Goal: Information Seeking & Learning: Find specific fact

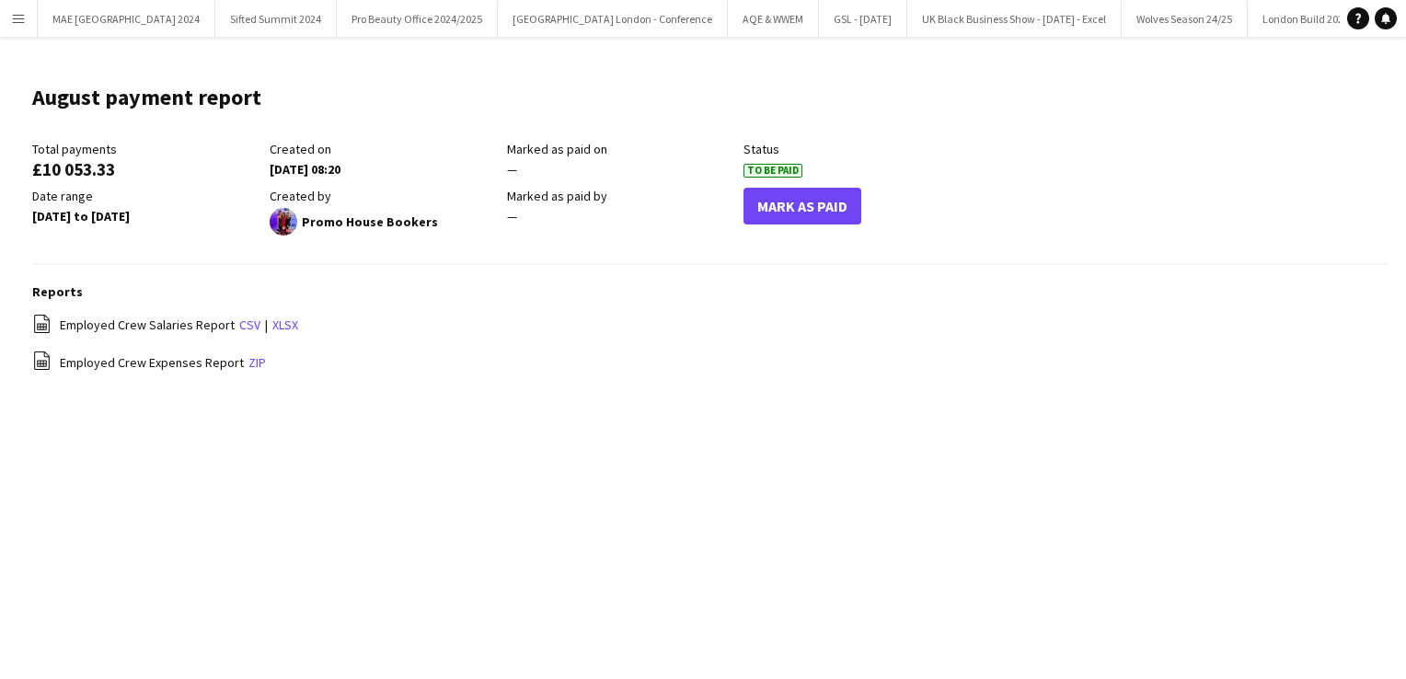
click at [18, 17] on app-icon "Menu" at bounding box center [18, 18] width 15 height 15
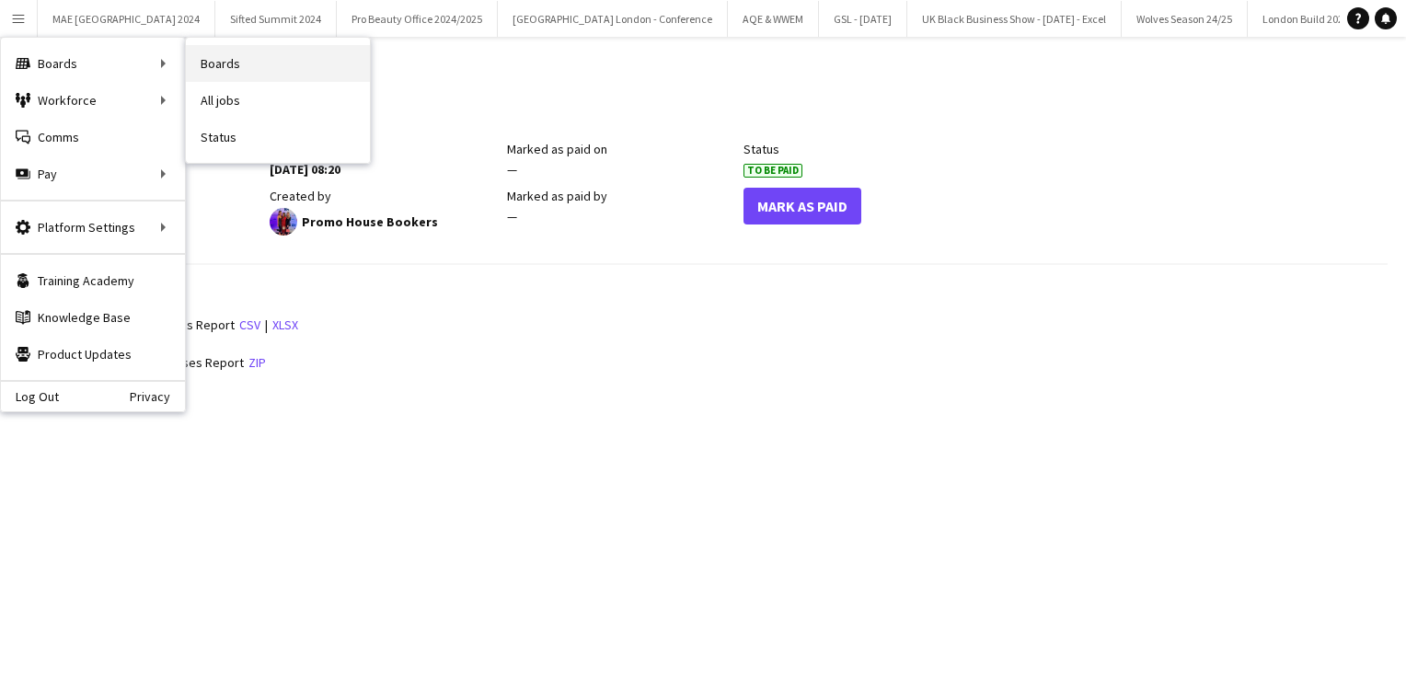
click at [225, 71] on link "Boards" at bounding box center [278, 63] width 184 height 37
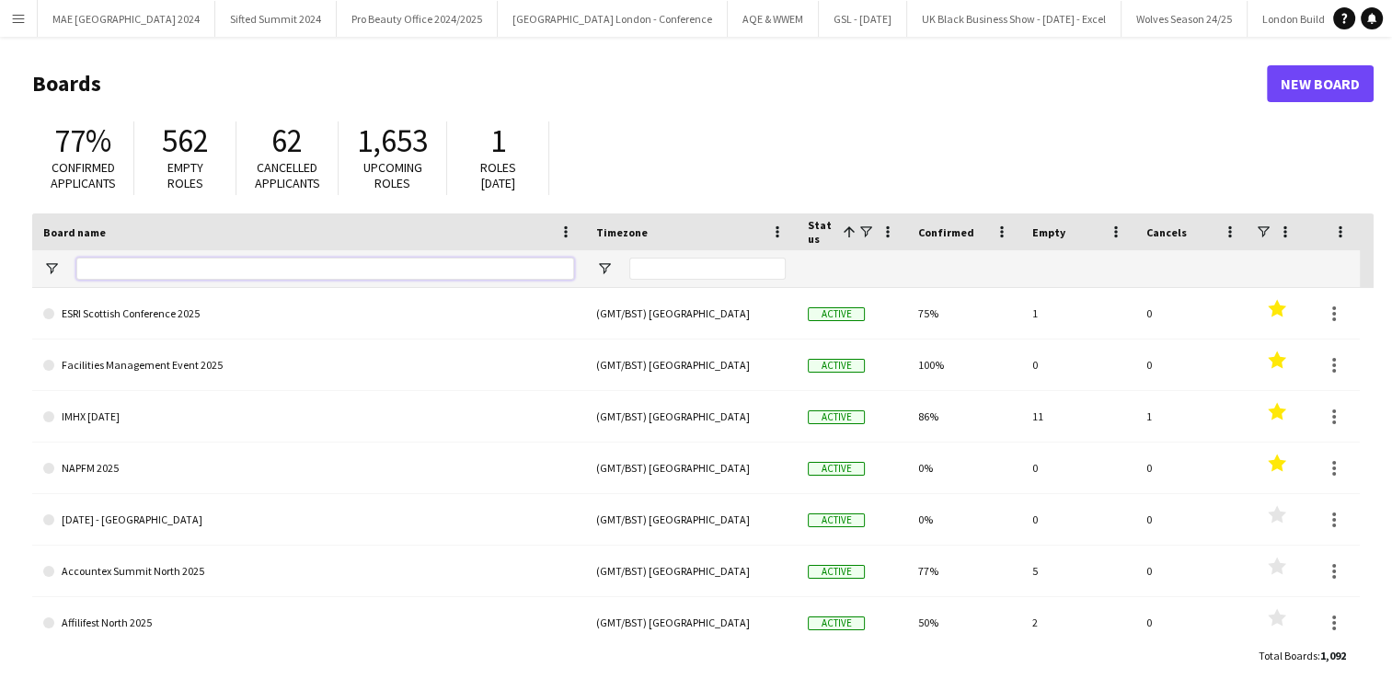
click at [155, 271] on input "Board name Filter Input" at bounding box center [325, 269] width 498 height 22
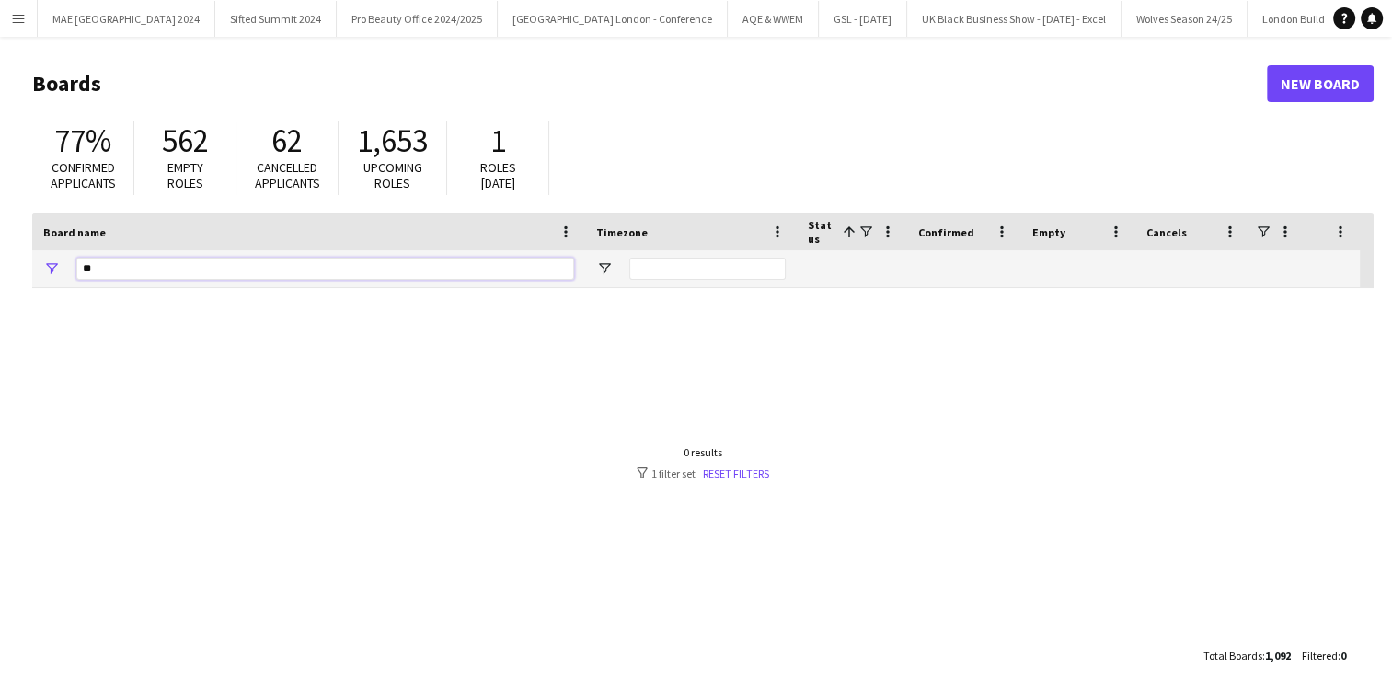
type input "*"
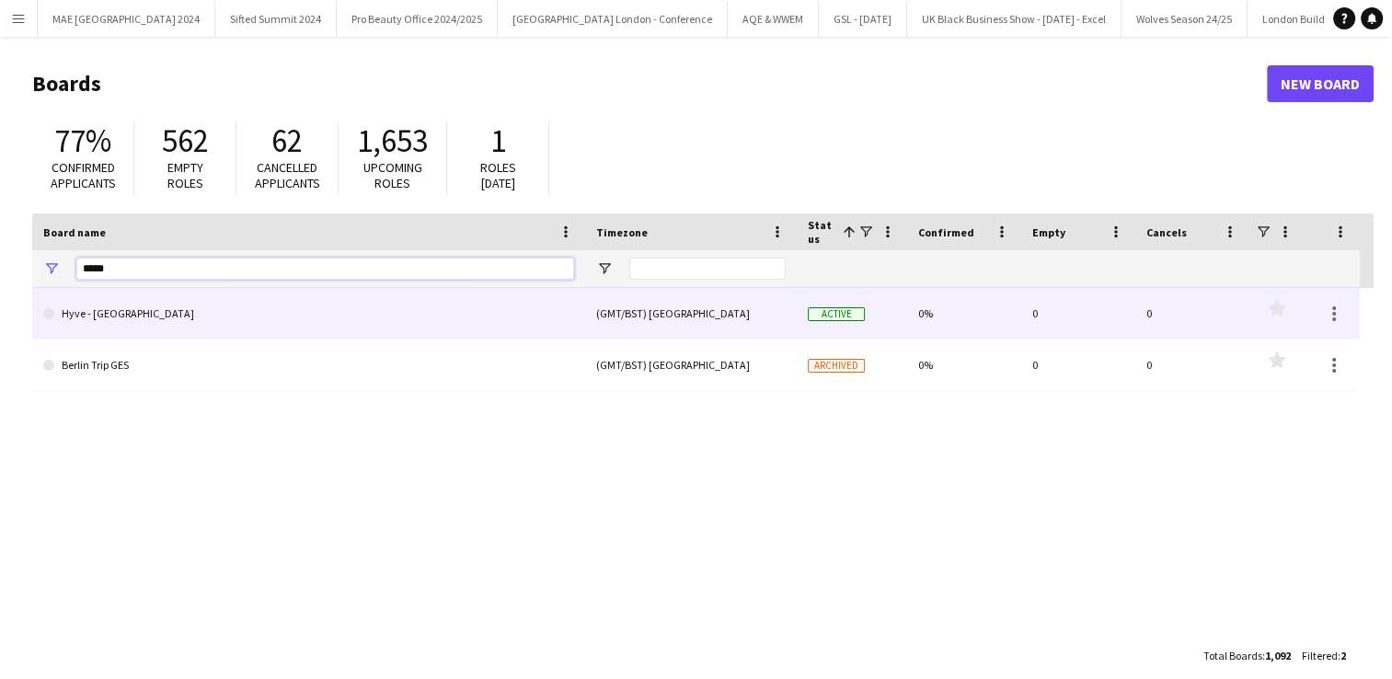
type input "*****"
click at [157, 310] on link "Hyve - [GEOGRAPHIC_DATA]" at bounding box center [308, 314] width 531 height 52
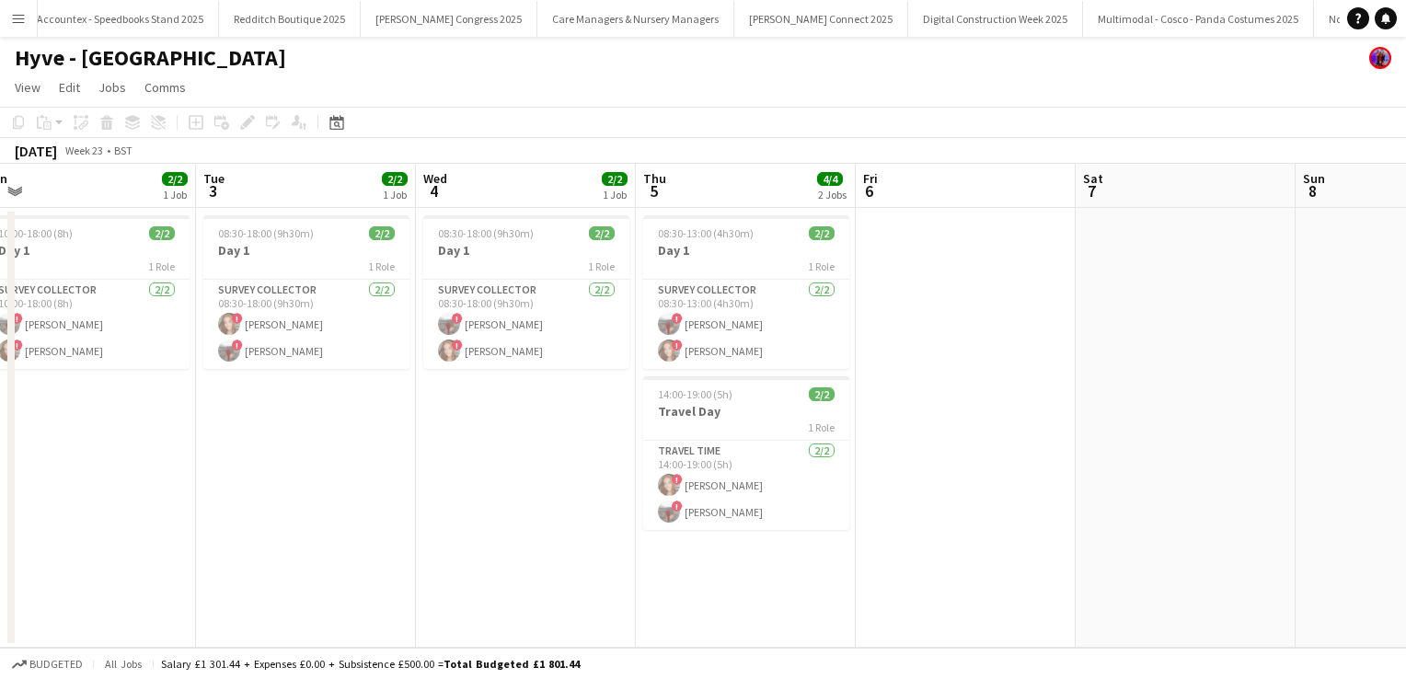
scroll to position [0, 462]
click at [503, 251] on h3 "Day 1" at bounding box center [528, 250] width 206 height 17
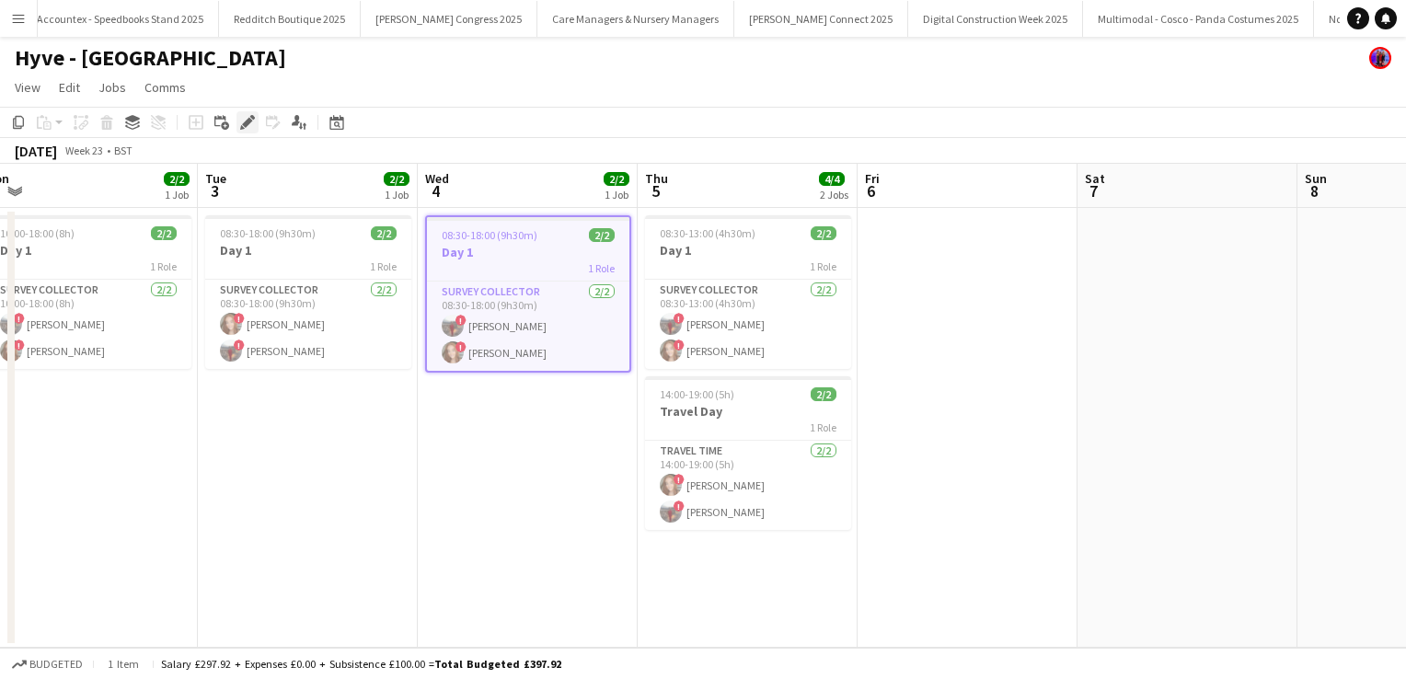
click at [249, 121] on icon at bounding box center [247, 123] width 10 height 10
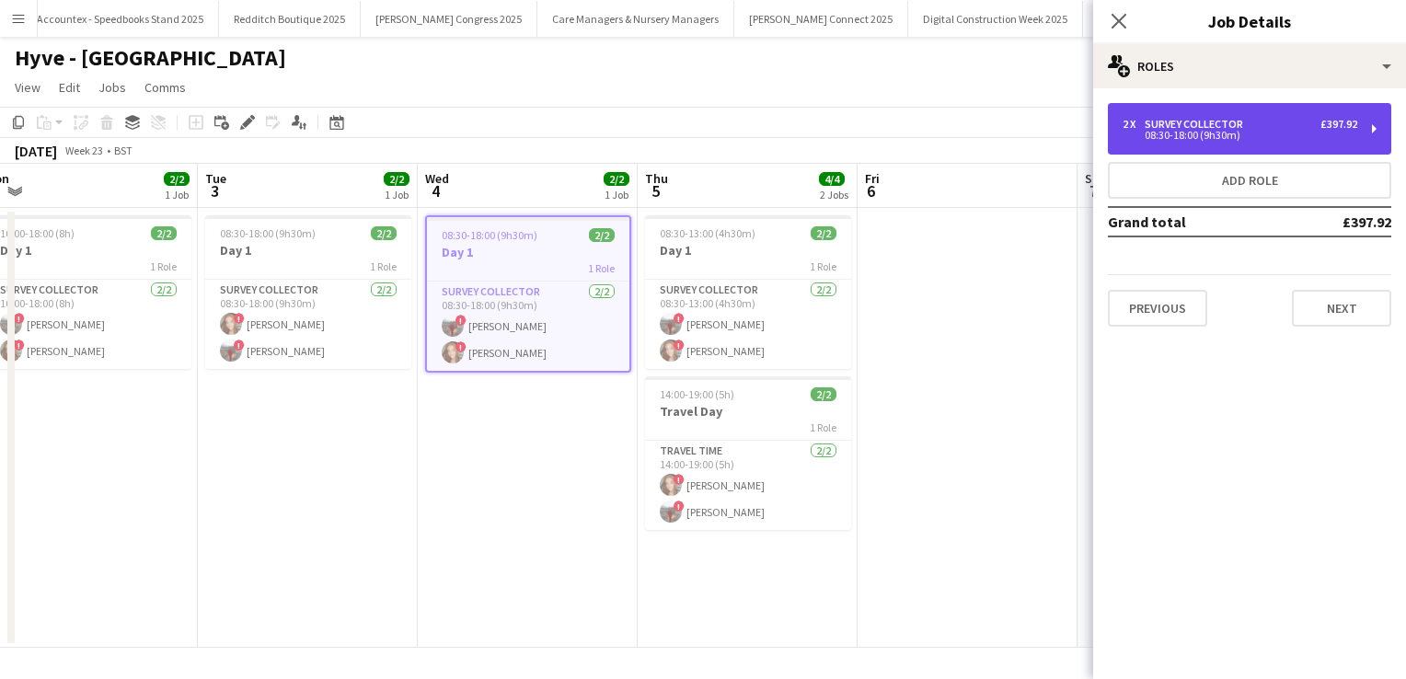
click at [1204, 123] on div "Survey Collector" at bounding box center [1198, 124] width 106 height 13
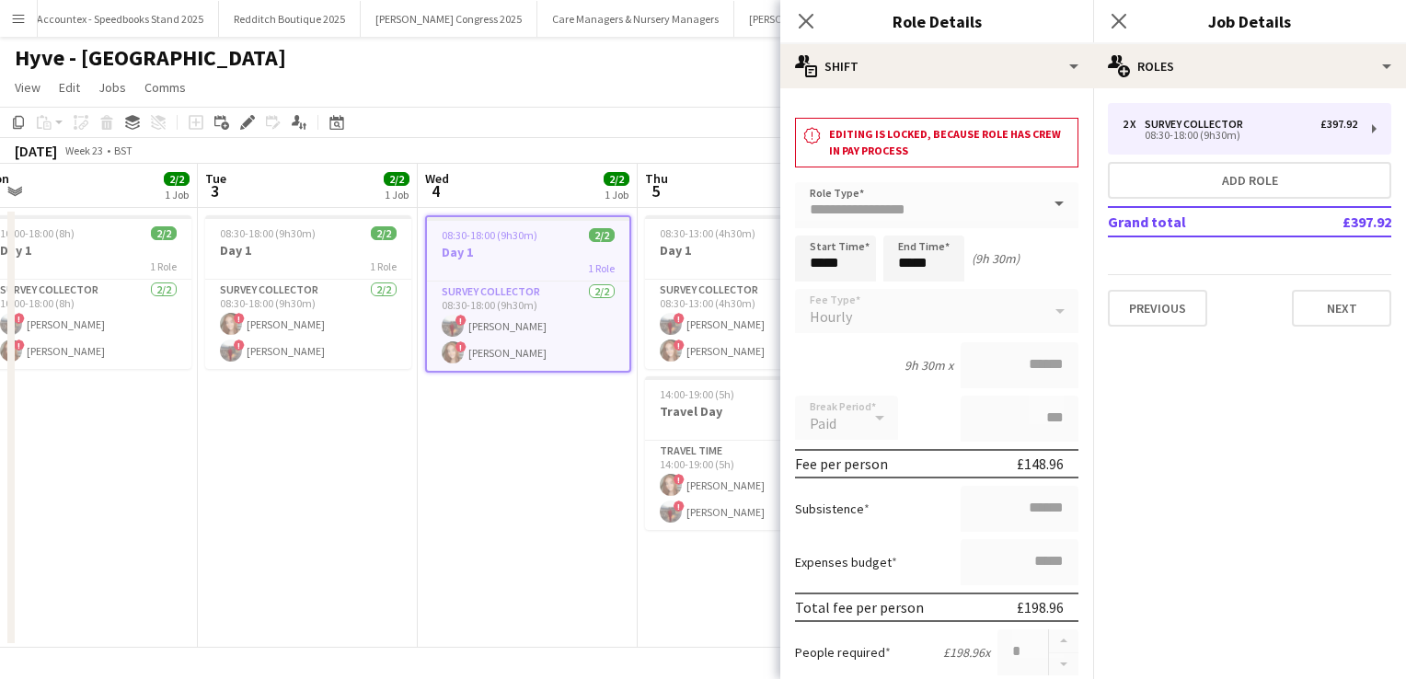
click at [24, 23] on app-icon "Menu" at bounding box center [18, 18] width 15 height 15
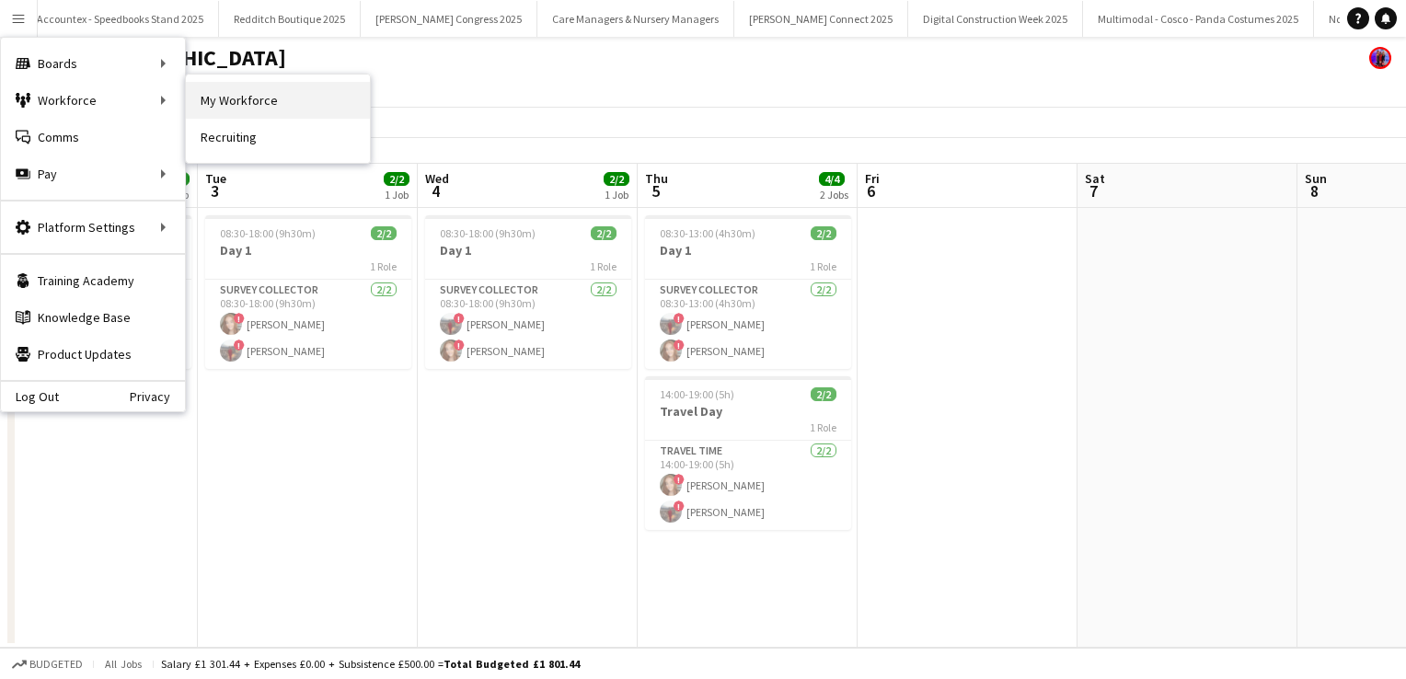
click at [250, 92] on link "My Workforce" at bounding box center [278, 100] width 184 height 37
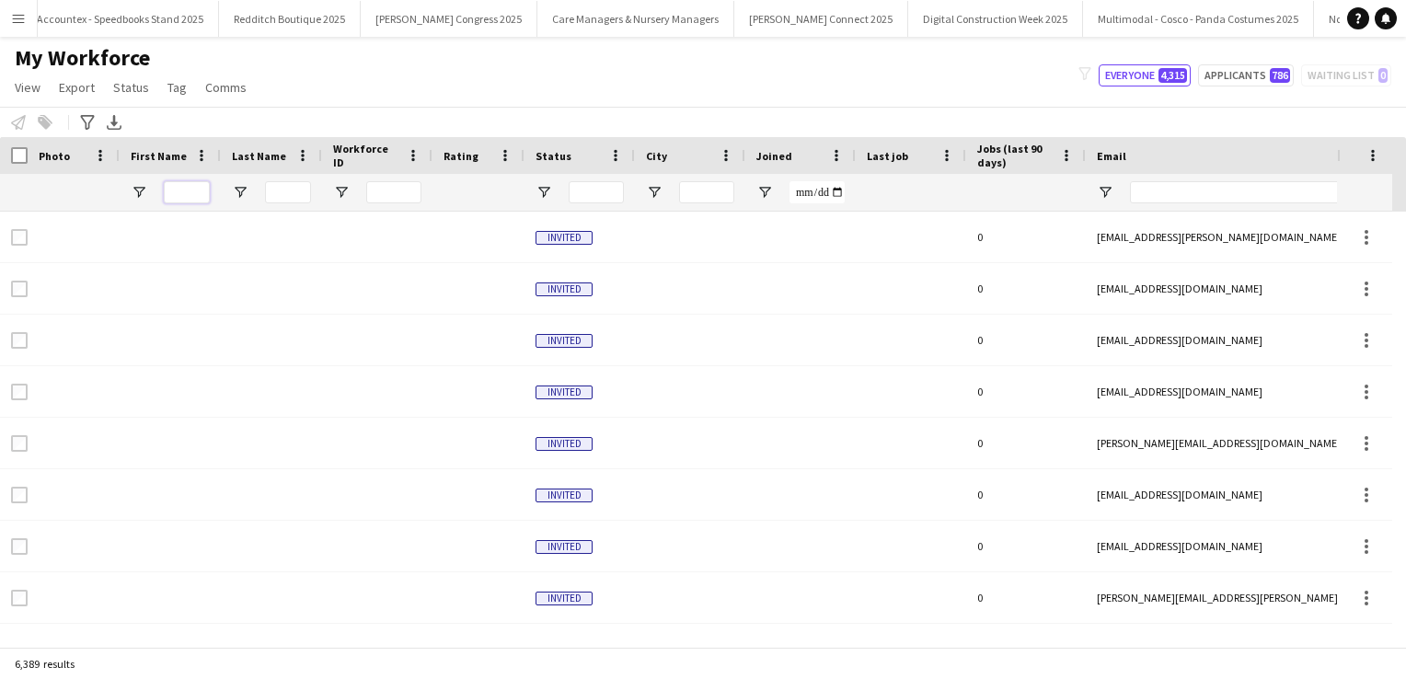
click at [184, 190] on input "First Name Filter Input" at bounding box center [187, 192] width 46 height 22
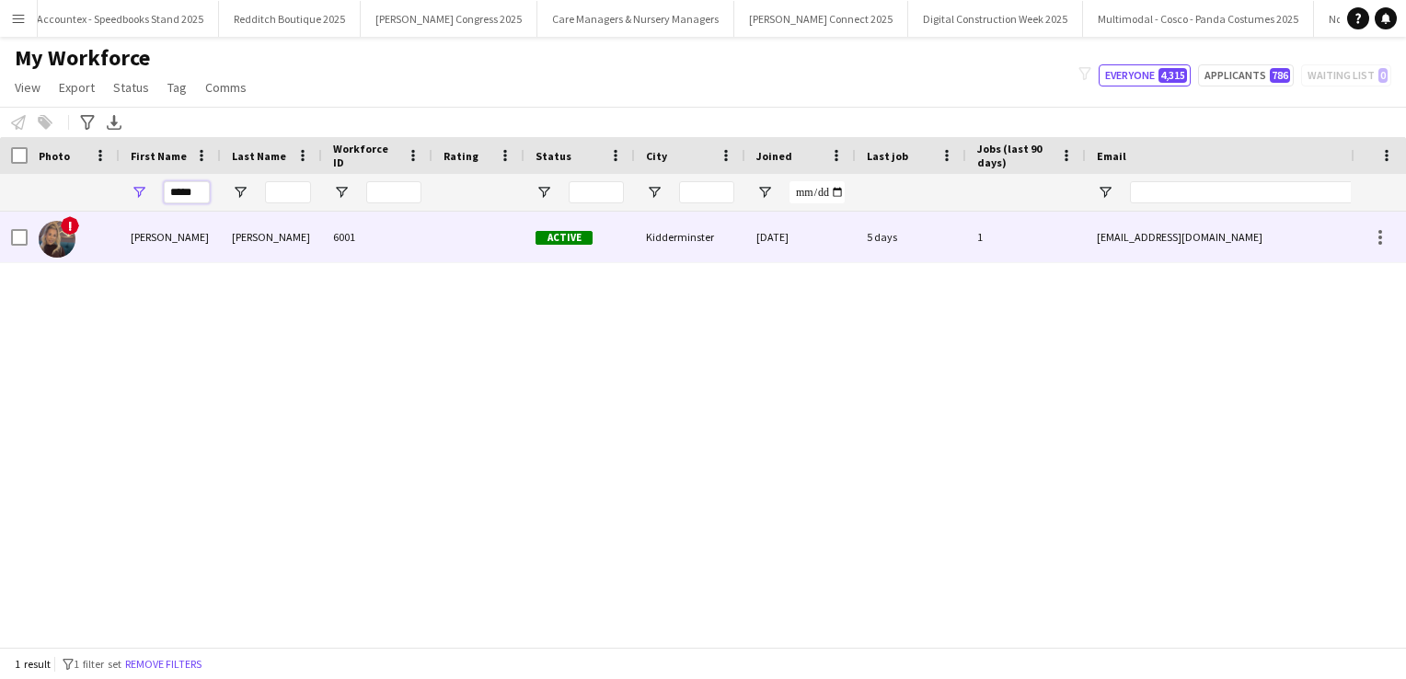
type input "*****"
click at [194, 251] on div "[PERSON_NAME]" at bounding box center [170, 237] width 101 height 51
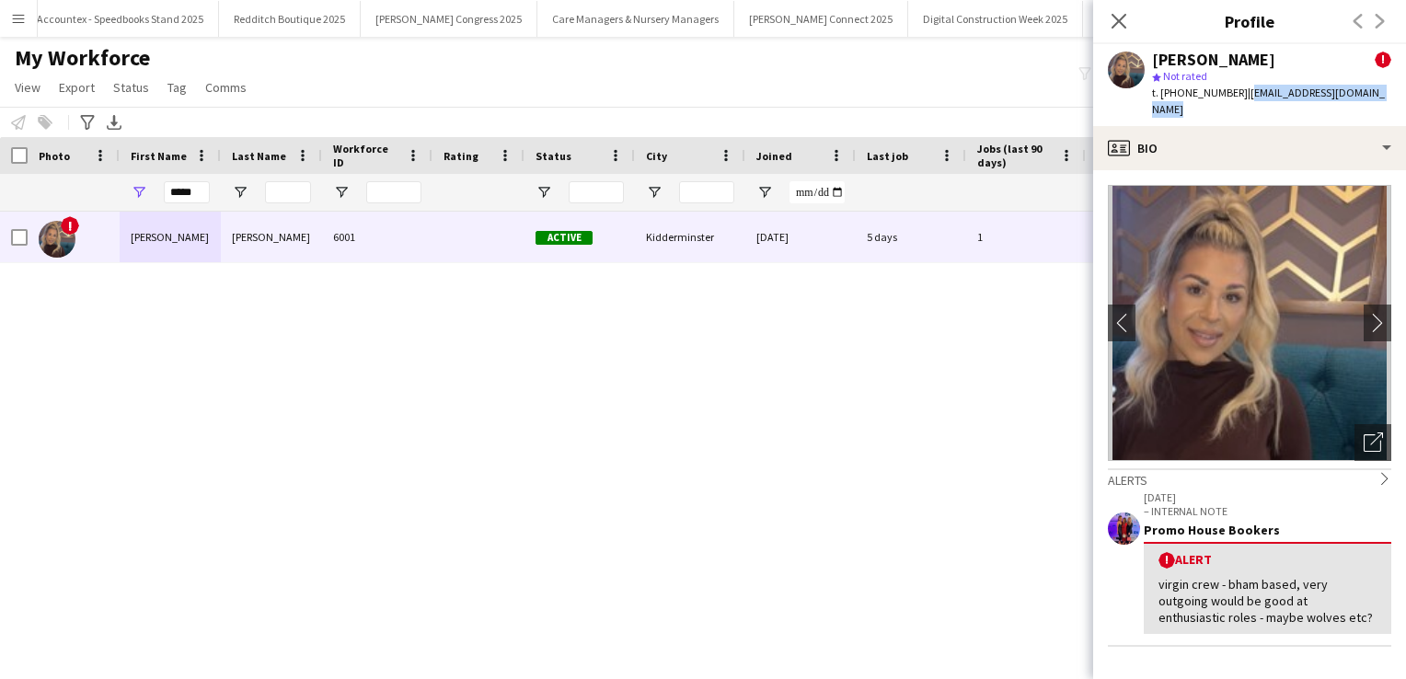
drag, startPoint x: 1384, startPoint y: 94, endPoint x: 1241, endPoint y: 101, distance: 143.7
click at [1241, 101] on div "[PERSON_NAME] ! star Not rated t. [PHONE_NUMBER] | [EMAIL_ADDRESS][DOMAIN_NAME]" at bounding box center [1249, 85] width 313 height 82
copy span "[EMAIL_ADDRESS][DOMAIN_NAME]"
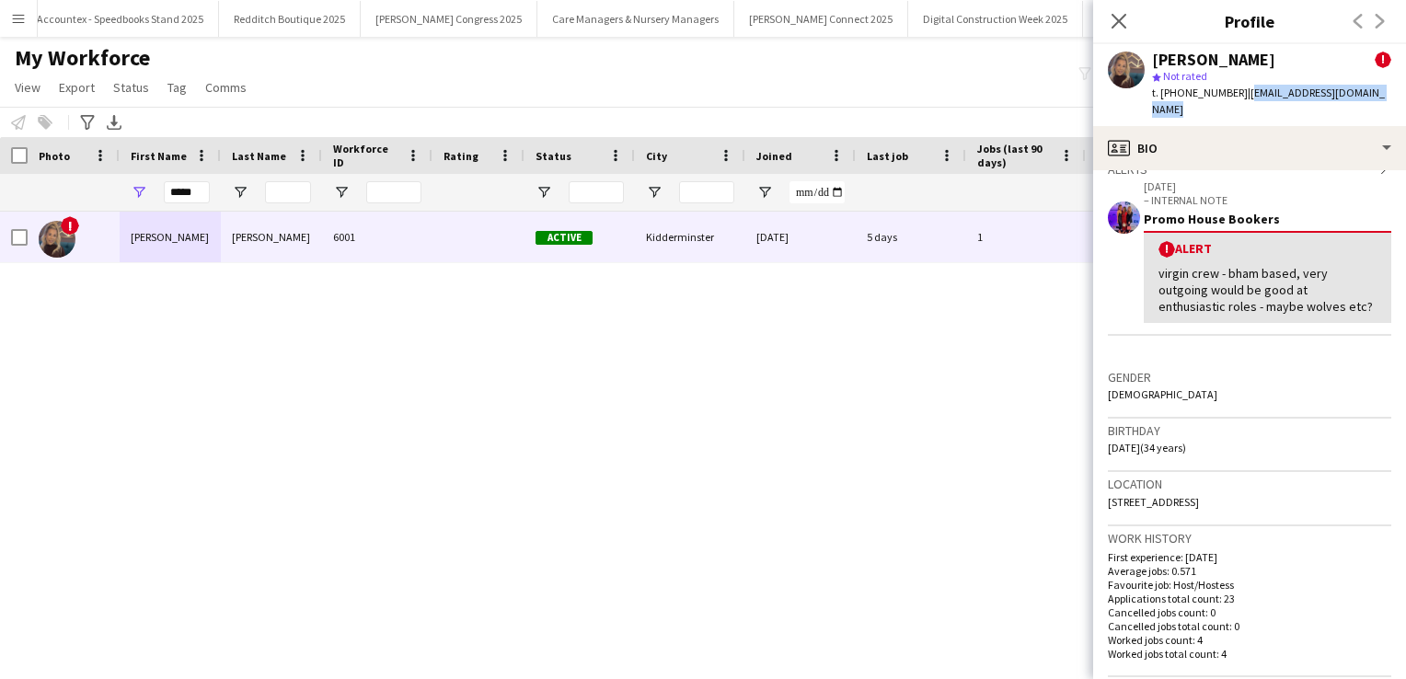
scroll to position [312, 0]
drag, startPoint x: 1331, startPoint y: 498, endPoint x: 1106, endPoint y: 503, distance: 224.6
click at [1106, 503] on app-crew-profile-bio "chevron-left chevron-right Open photos pop-in Alerts chevron-right [DATE] – INT…" at bounding box center [1249, 424] width 313 height 509
copy span "[STREET_ADDRESS]"
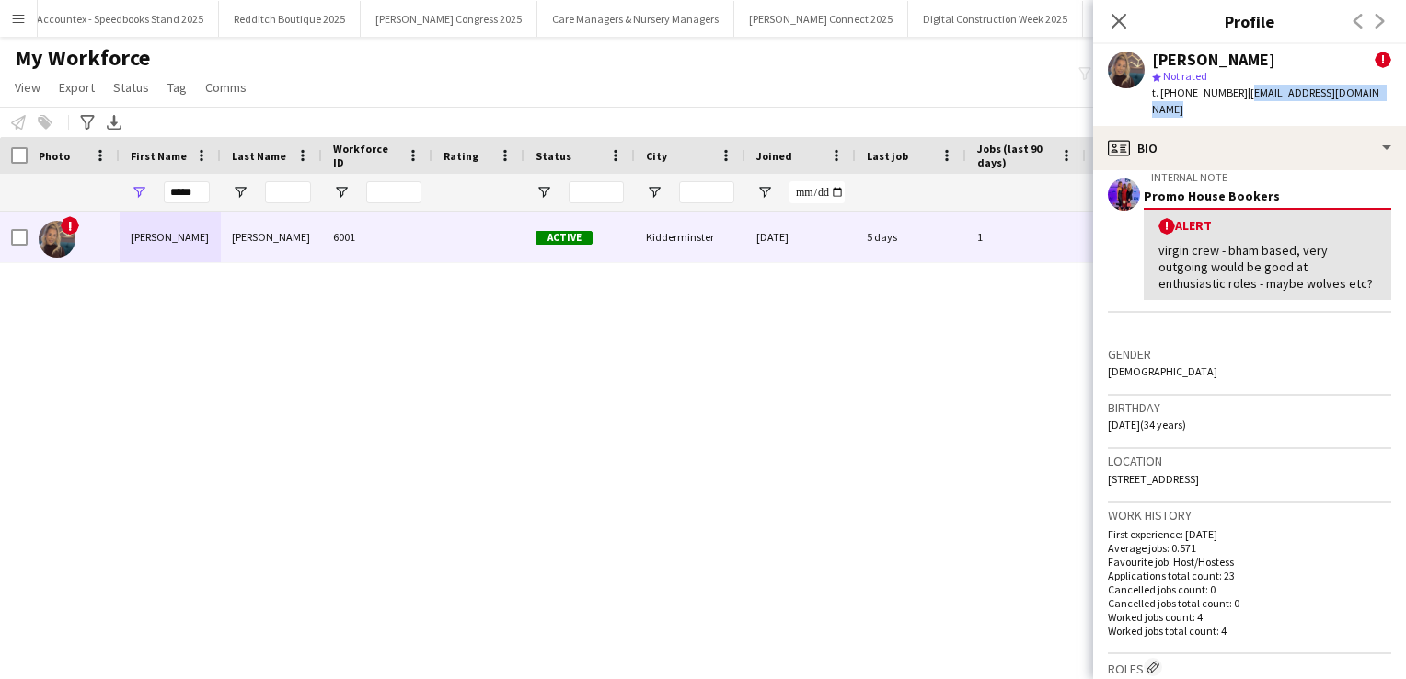
scroll to position [335, 0]
drag, startPoint x: 1158, startPoint y: 420, endPoint x: 1108, endPoint y: 420, distance: 49.7
click at [1108, 420] on span "[DATE] (34 years)" at bounding box center [1147, 424] width 78 height 14
copy span "[DATE]"
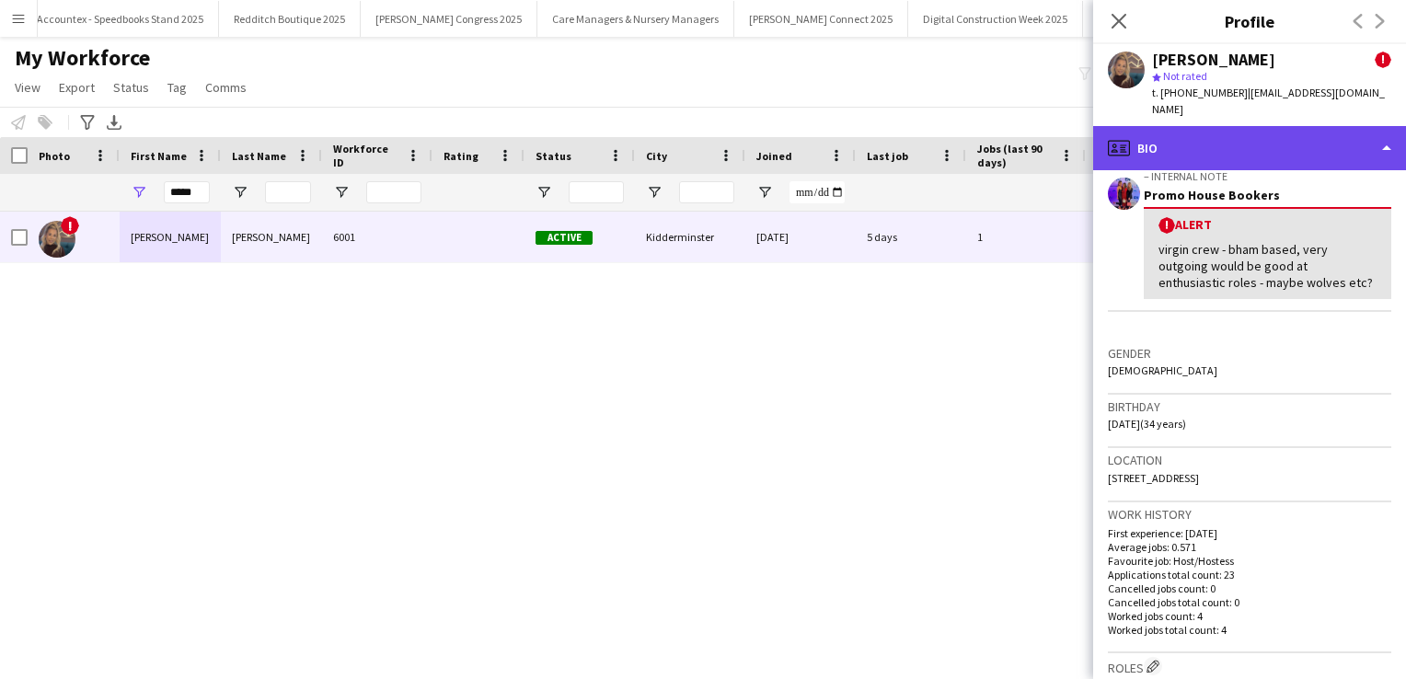
click at [1181, 146] on div "profile Bio" at bounding box center [1249, 148] width 313 height 44
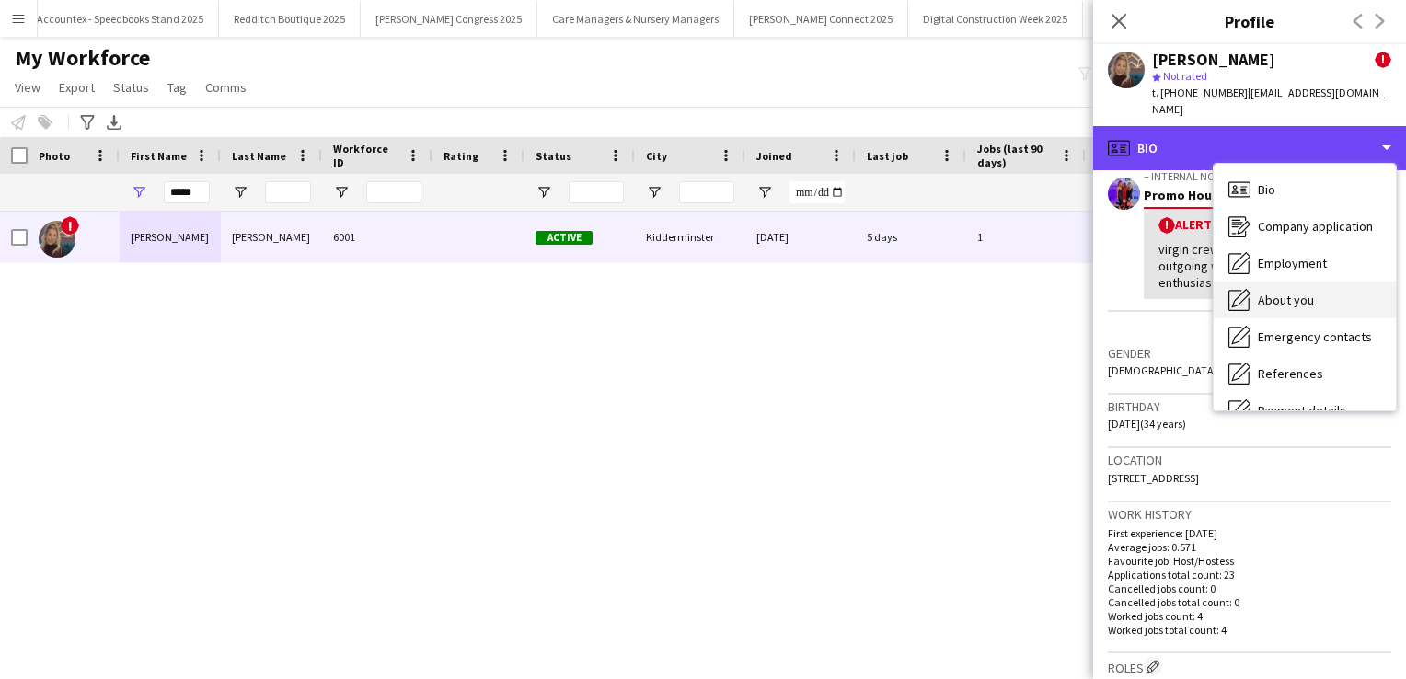
scroll to position [210, 0]
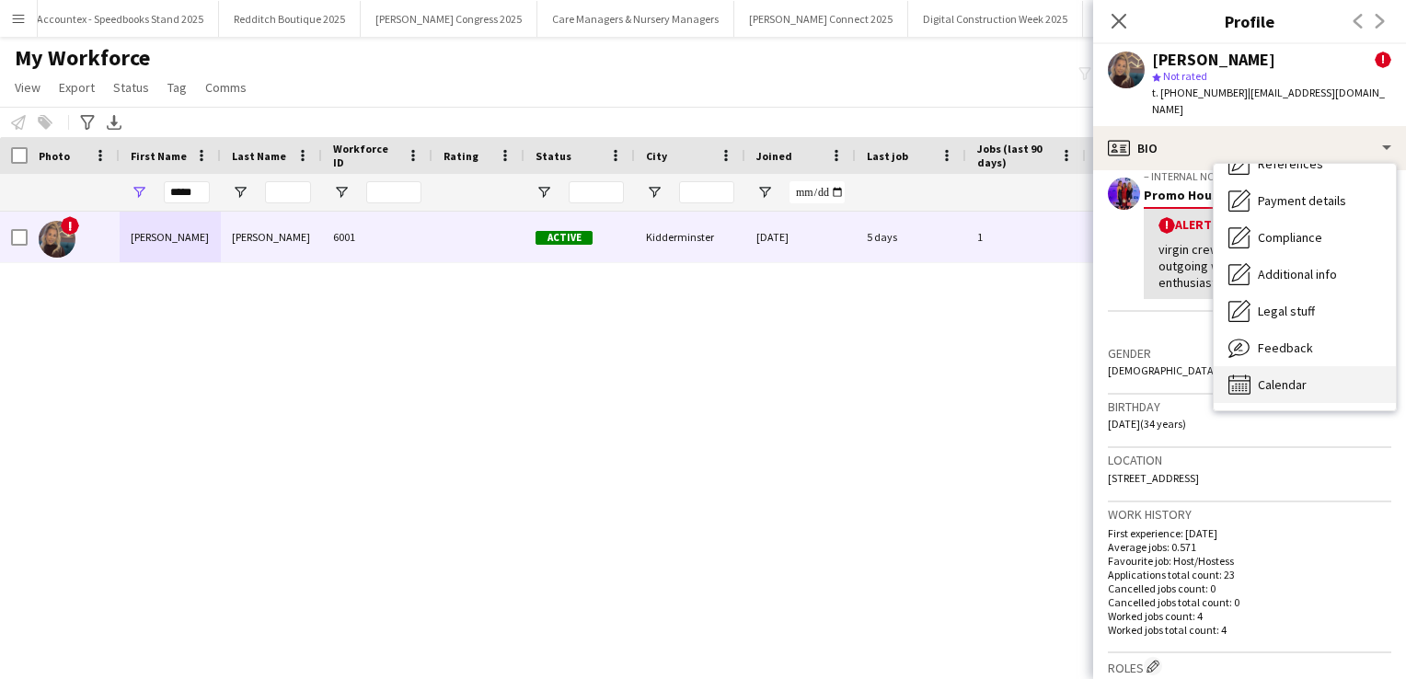
click at [1274, 376] on span "Calendar" at bounding box center [1282, 384] width 49 height 17
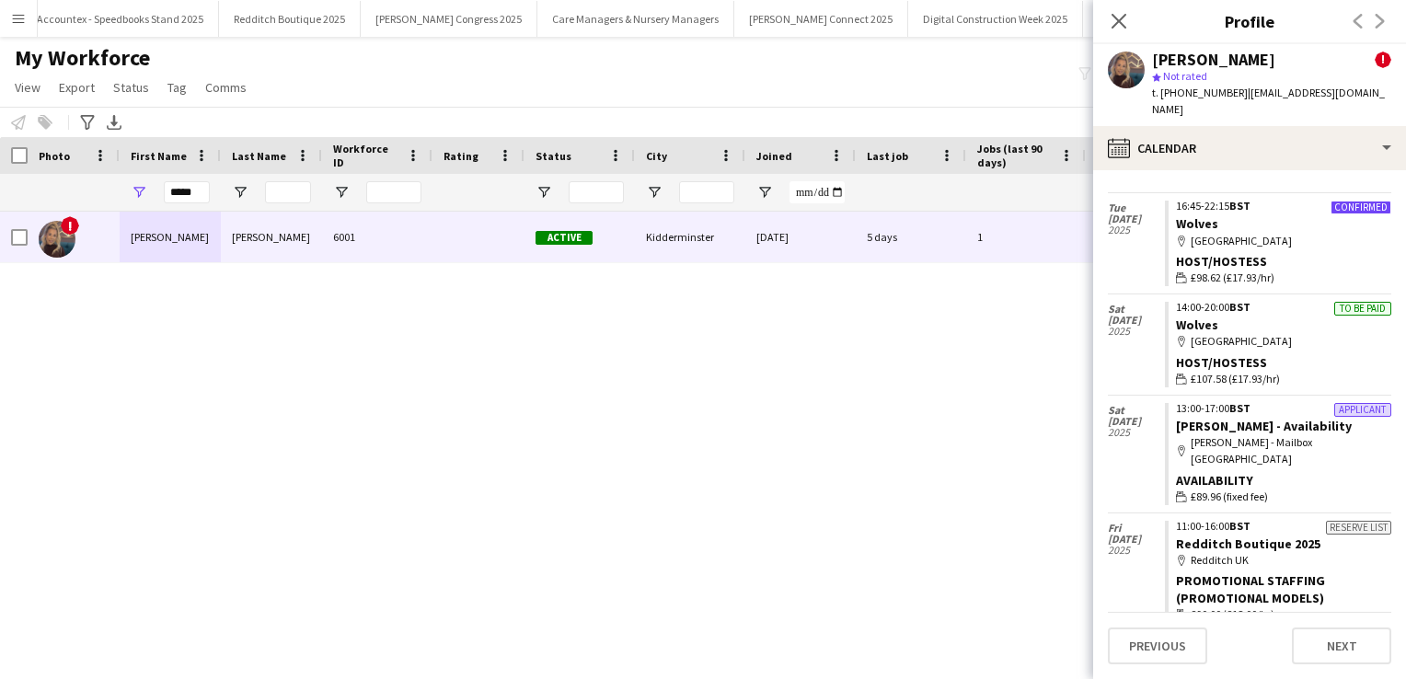
scroll to position [838, 0]
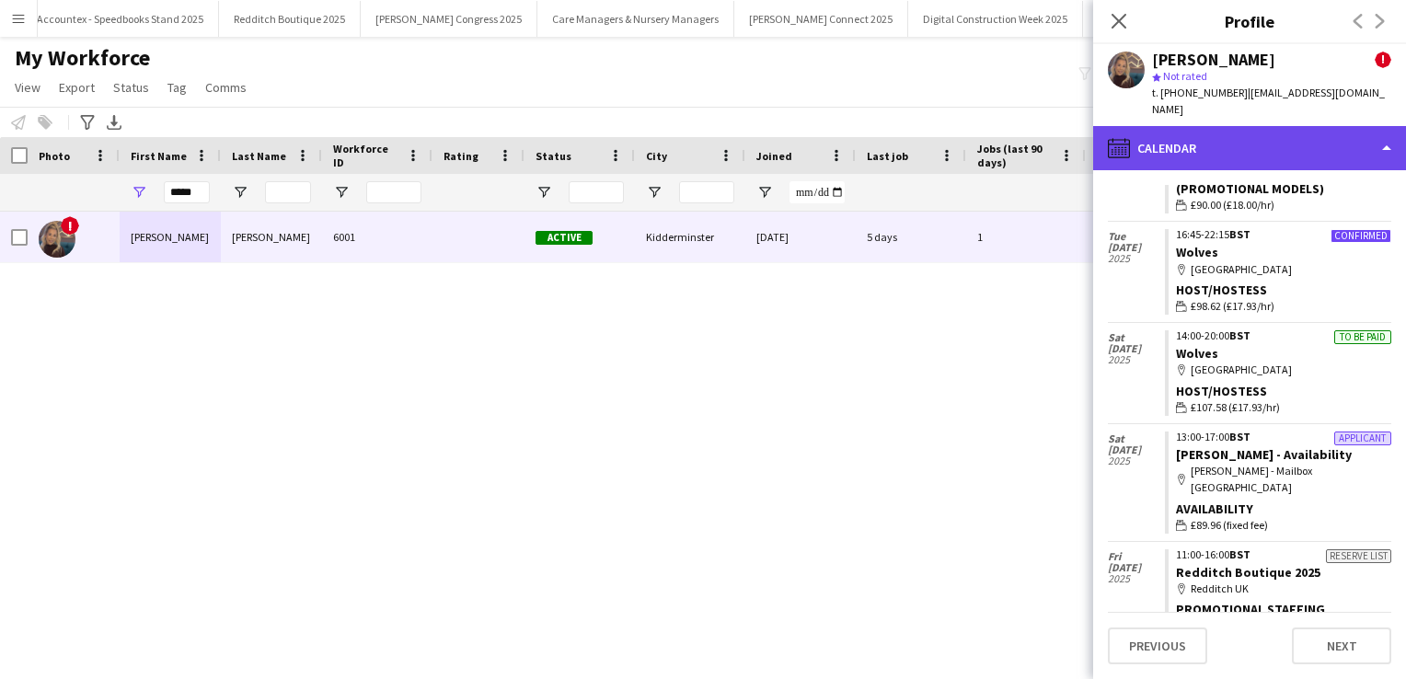
click at [1233, 131] on div "calendar-full Calendar" at bounding box center [1249, 148] width 313 height 44
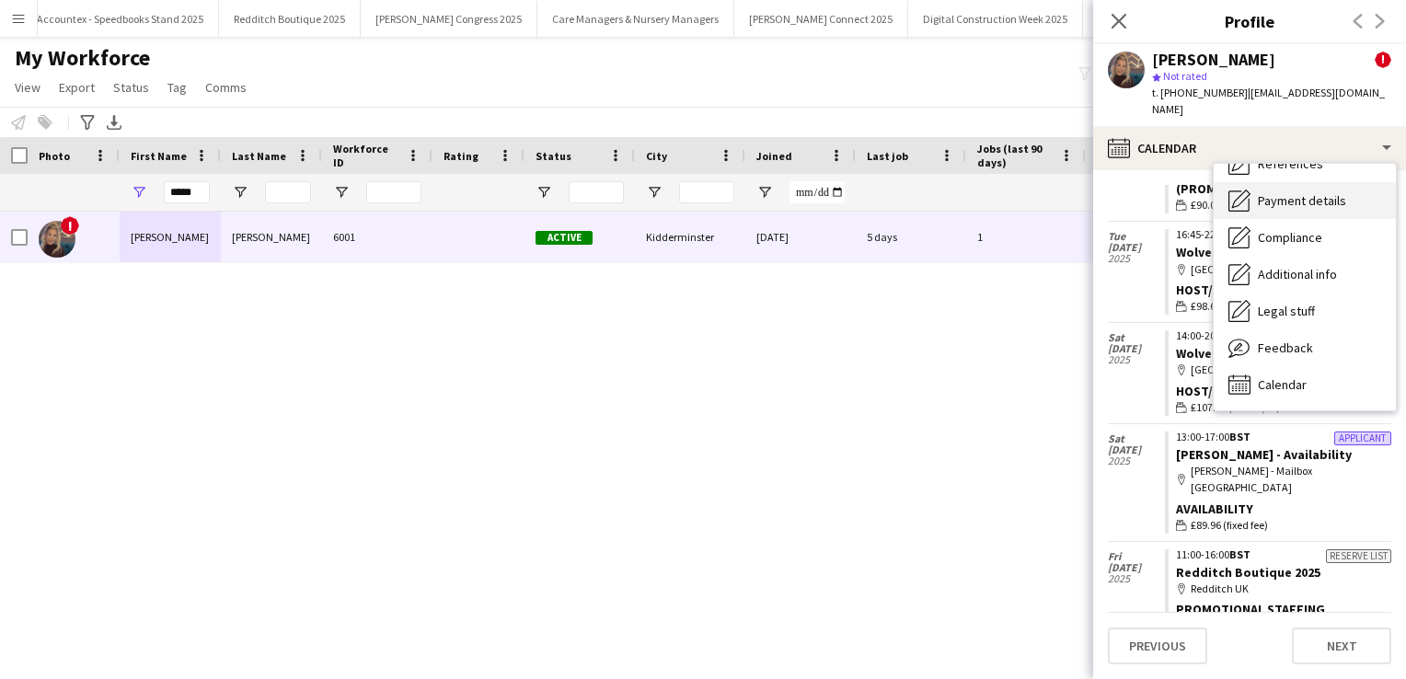
click at [1298, 192] on span "Payment details" at bounding box center [1302, 200] width 88 height 17
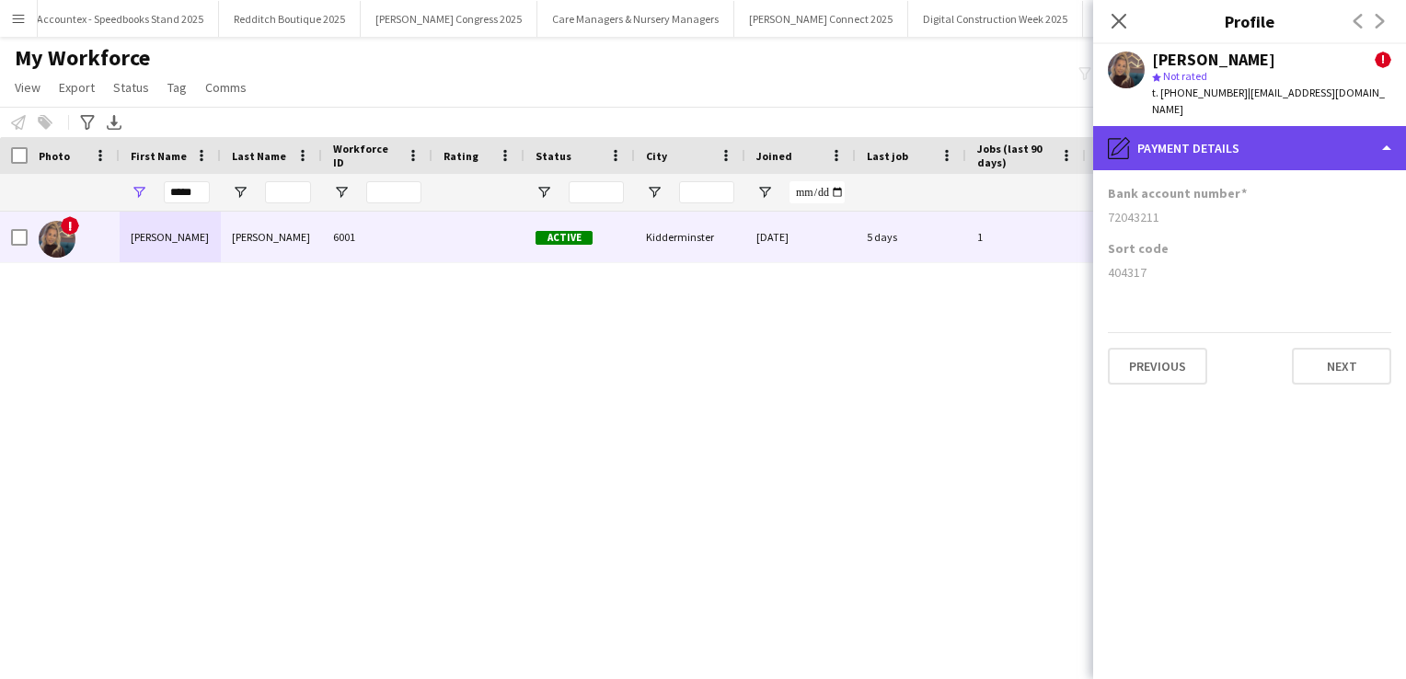
click at [1264, 139] on div "pencil4 Payment details" at bounding box center [1249, 148] width 313 height 44
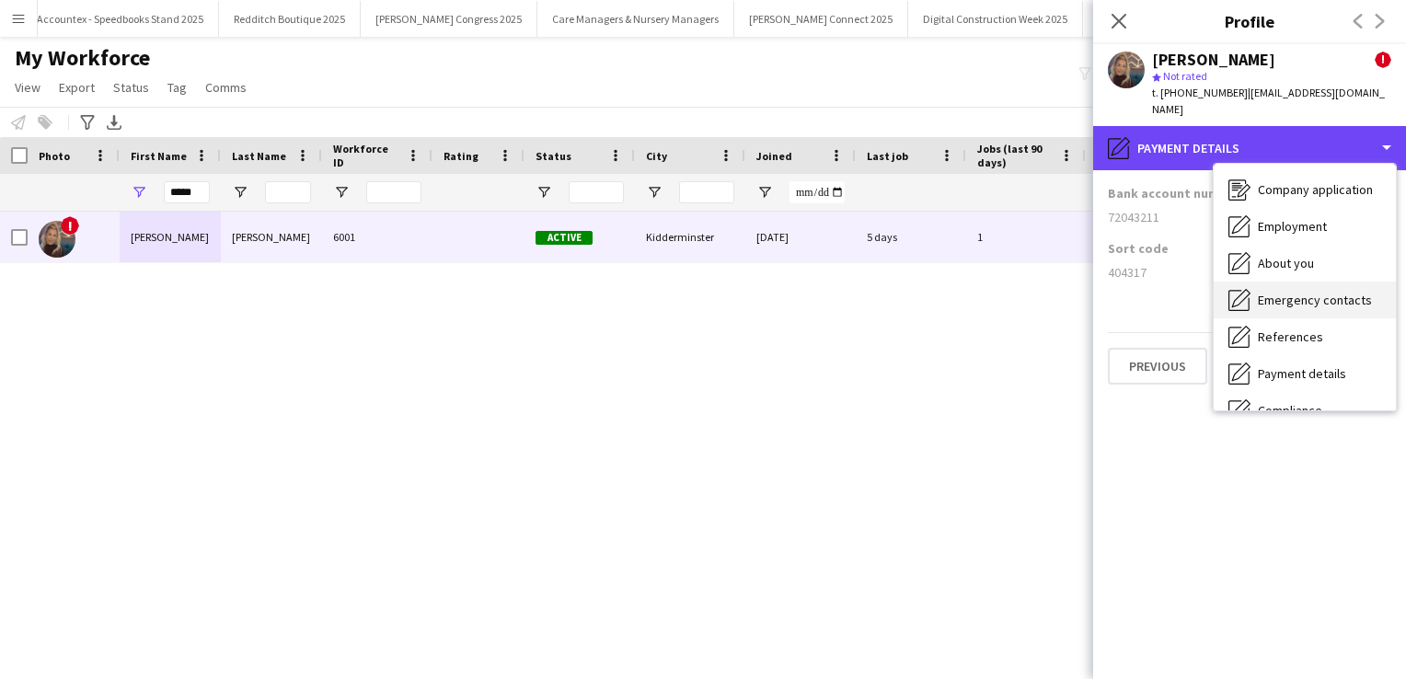
scroll to position [36, 0]
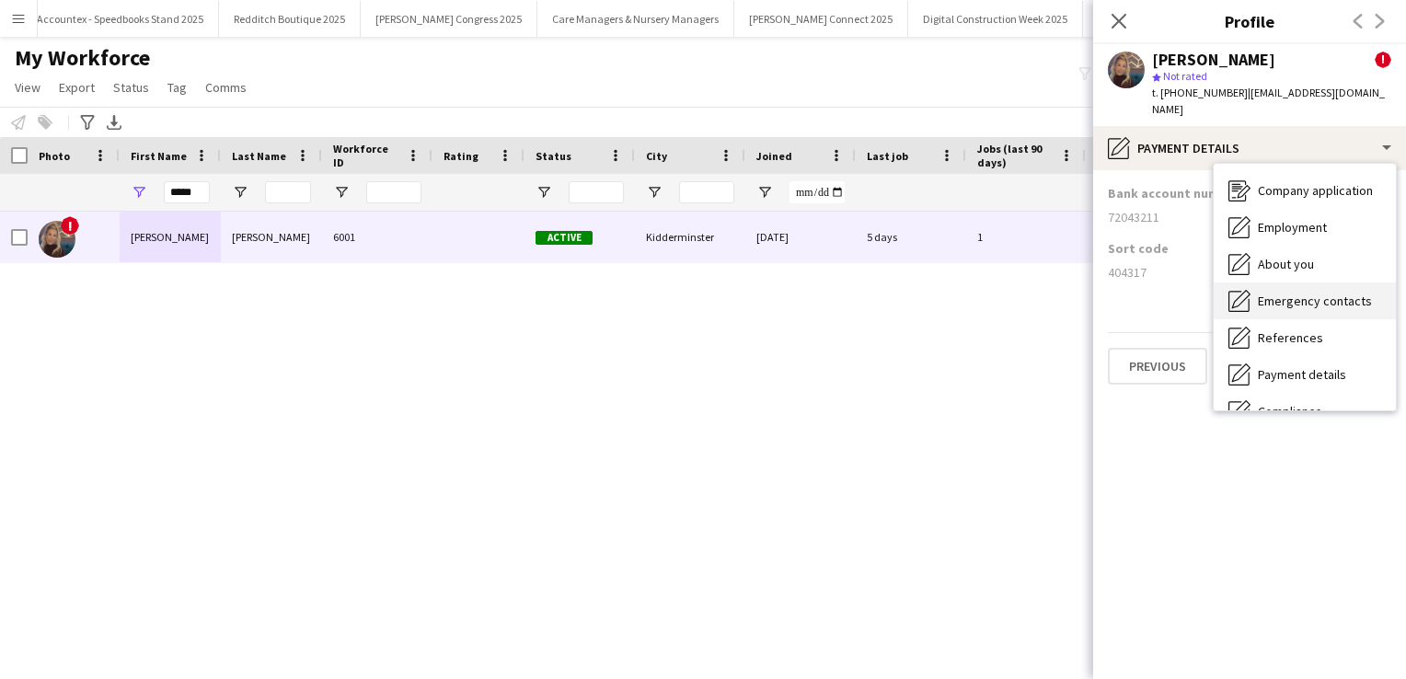
click at [1296, 209] on div "Employment Employment" at bounding box center [1305, 227] width 182 height 37
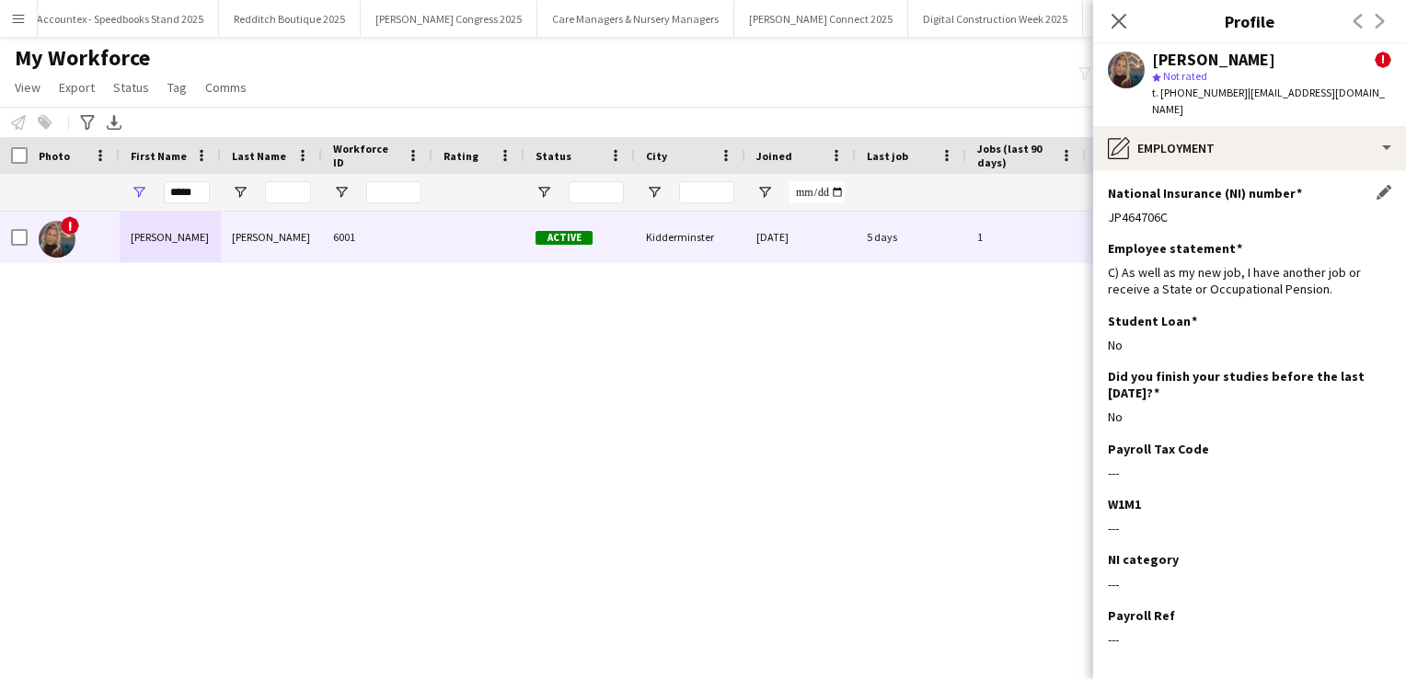
drag, startPoint x: 1173, startPoint y: 204, endPoint x: 1108, endPoint y: 196, distance: 65.9
click at [1108, 209] on div "JP464706C" at bounding box center [1249, 217] width 283 height 17
copy div "JP464706C"
drag, startPoint x: 199, startPoint y: 190, endPoint x: 148, endPoint y: 186, distance: 50.7
click at [148, 186] on div "*****" at bounding box center [170, 192] width 101 height 37
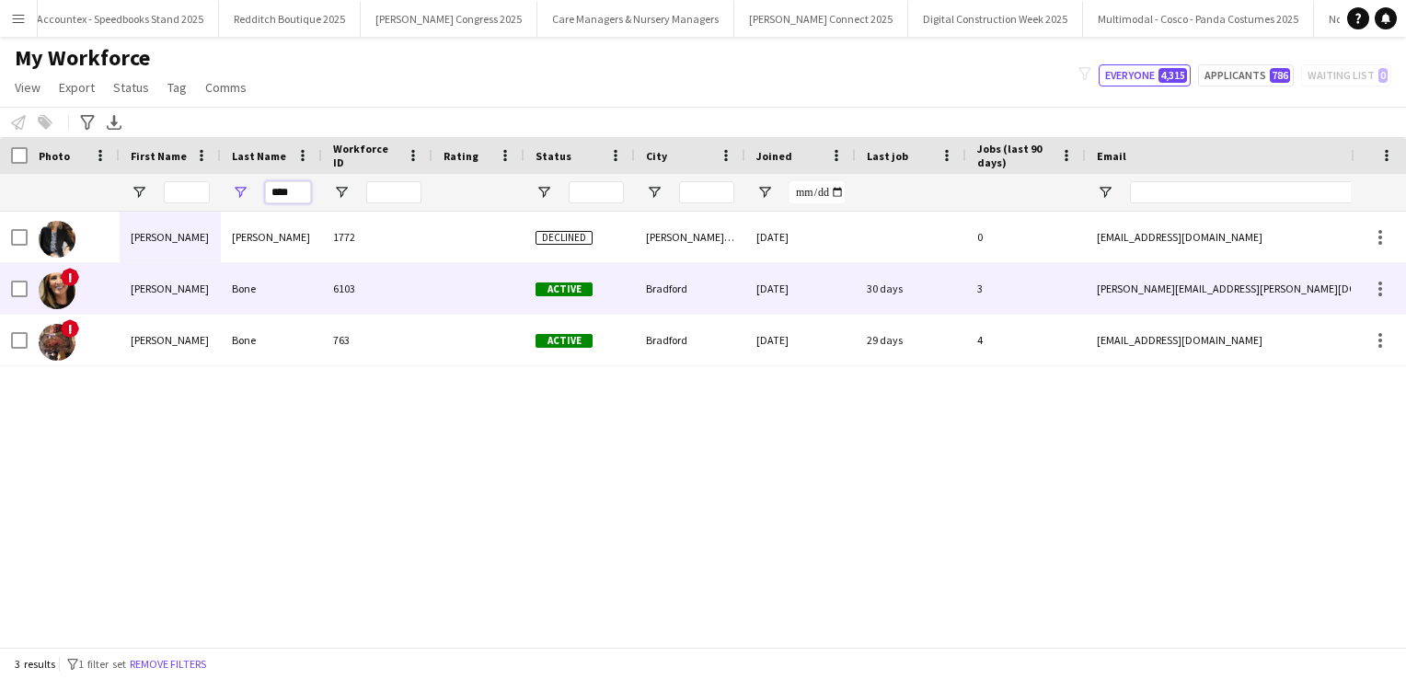
type input "****"
click at [191, 291] on div "[PERSON_NAME]" at bounding box center [170, 288] width 101 height 51
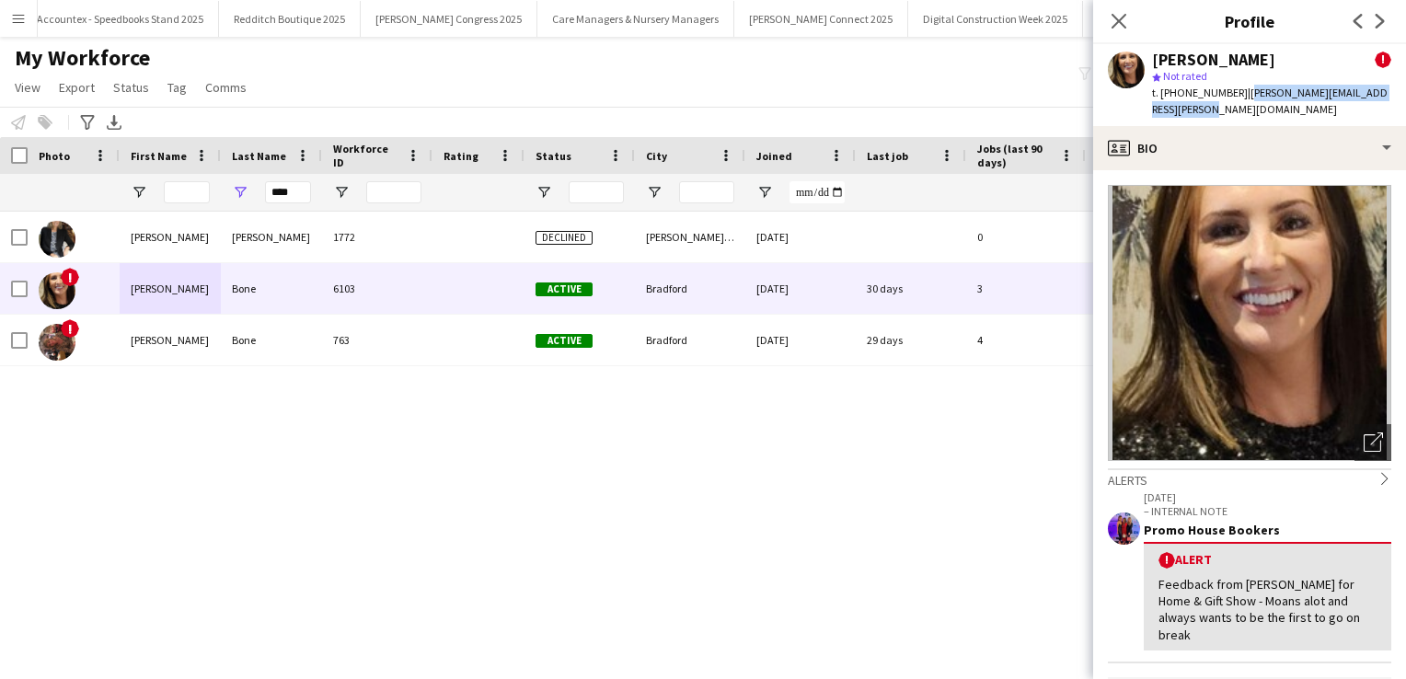
drag, startPoint x: 1232, startPoint y: 111, endPoint x: 1241, endPoint y: 99, distance: 14.6
click at [1241, 99] on div "t. [PHONE_NUMBER] | [PERSON_NAME][EMAIL_ADDRESS][PERSON_NAME][DOMAIN_NAME]" at bounding box center [1271, 101] width 239 height 33
copy span "[PERSON_NAME][EMAIL_ADDRESS][PERSON_NAME][DOMAIN_NAME]"
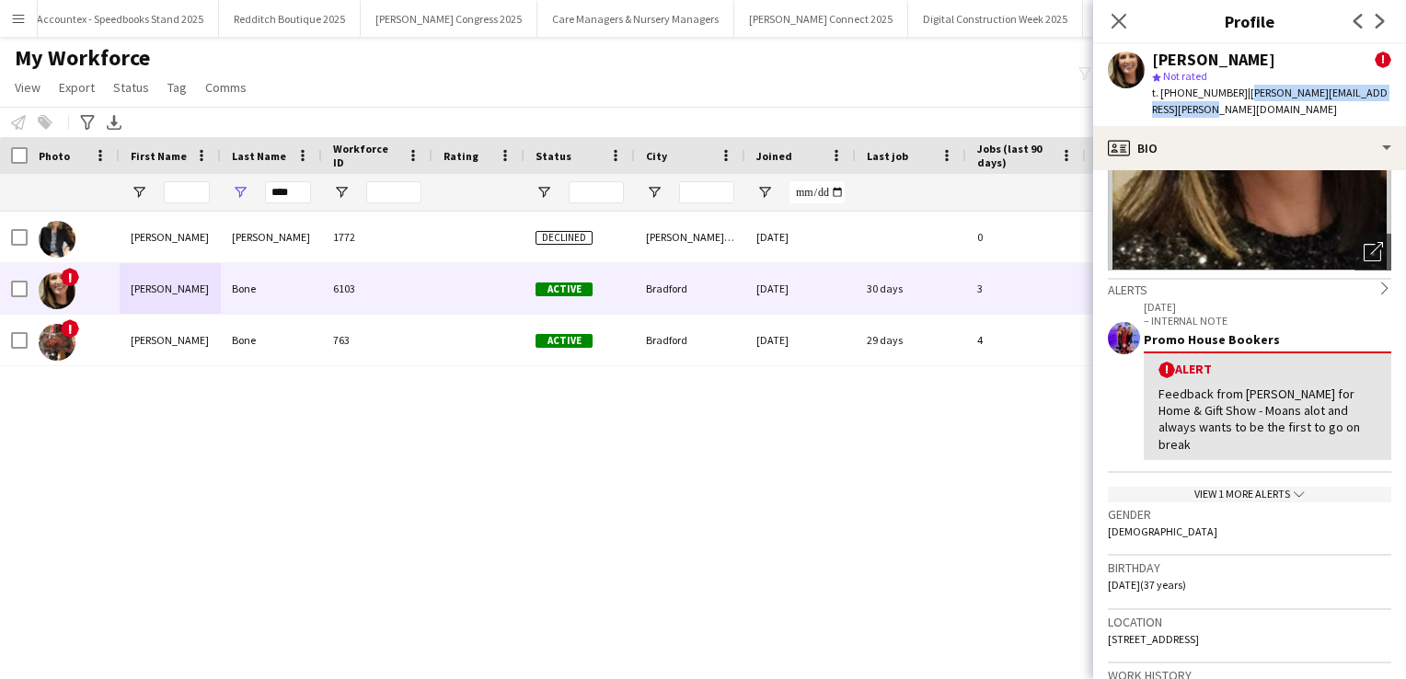
scroll to position [217, 0]
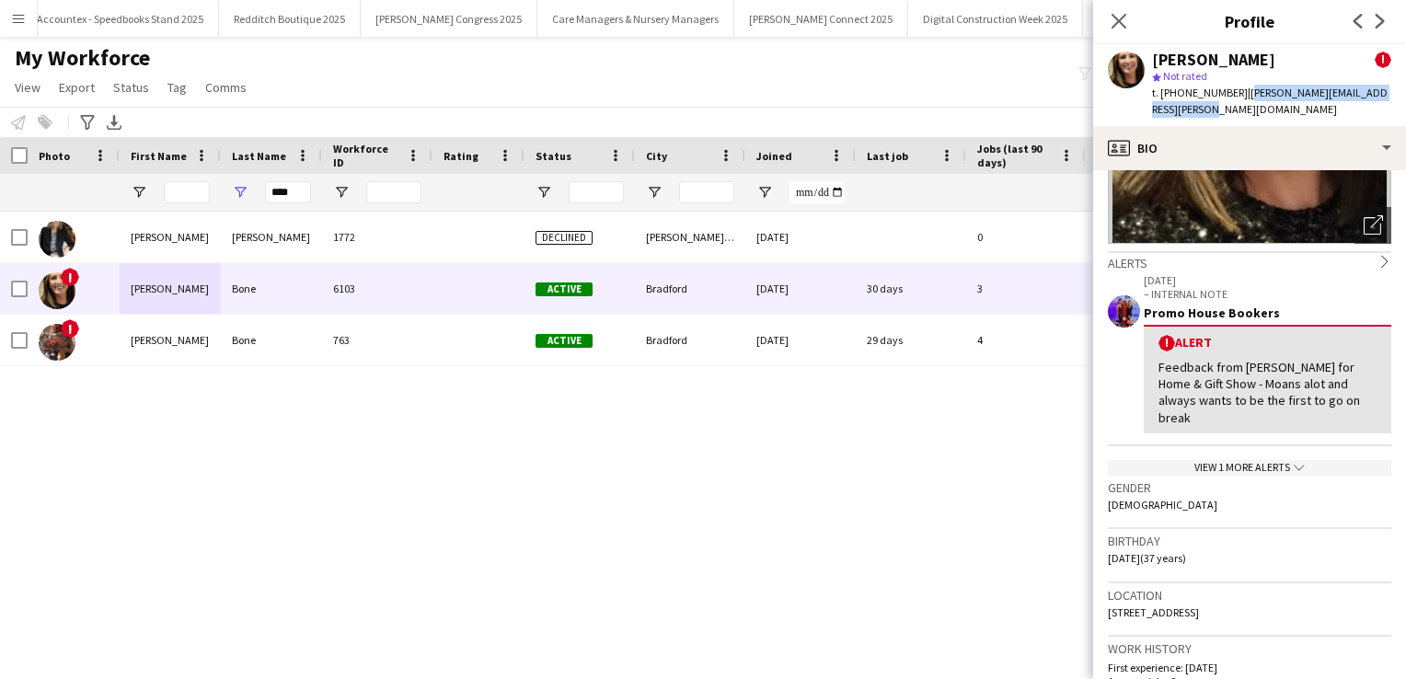
drag, startPoint x: 1371, startPoint y: 594, endPoint x: 1156, endPoint y: 593, distance: 215.3
click at [1156, 593] on div "Location [STREET_ADDRESS]" at bounding box center [1249, 609] width 283 height 53
copy span "[STREET_ADDRESS]"
drag, startPoint x: 1161, startPoint y: 538, endPoint x: 1104, endPoint y: 535, distance: 57.2
click at [1104, 535] on app-crew-profile-bio "Open photos pop-in Alerts chevron-right [DATE] – INTERNAL NOTE Promo House Book…" at bounding box center [1249, 424] width 313 height 509
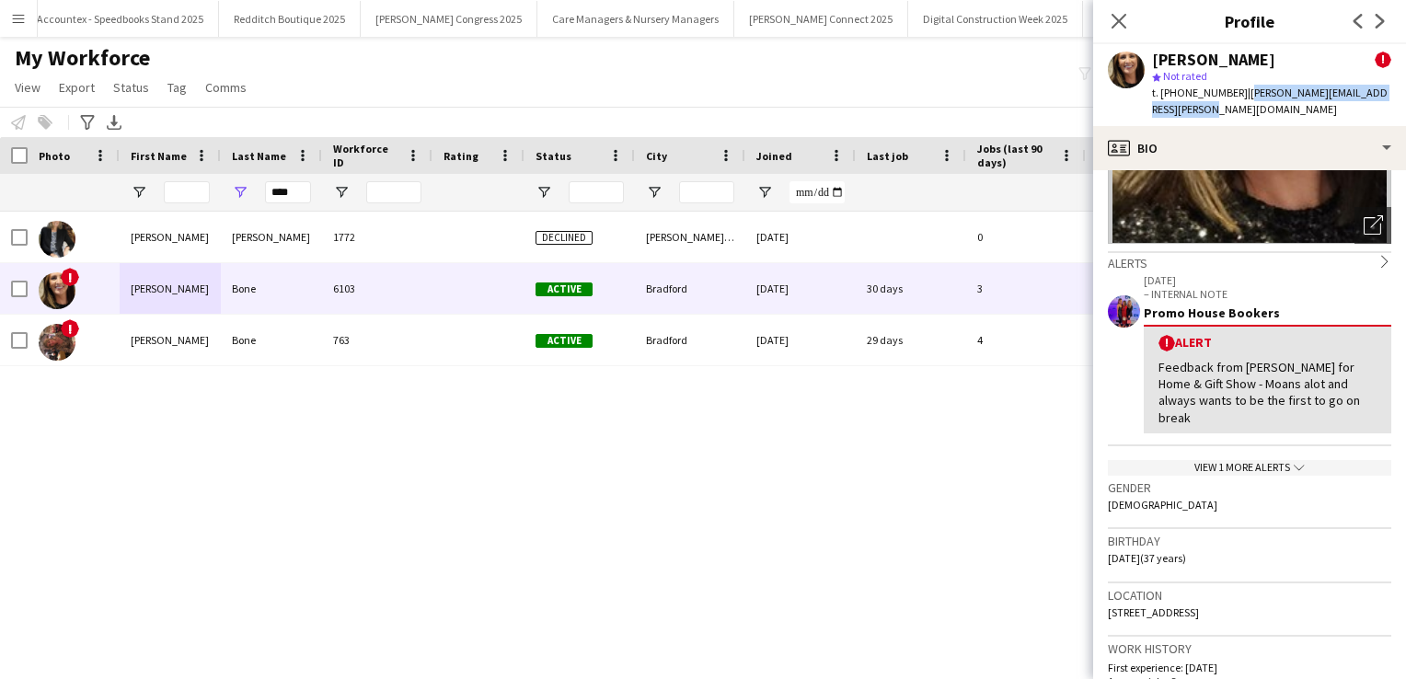
copy span "[DATE]"
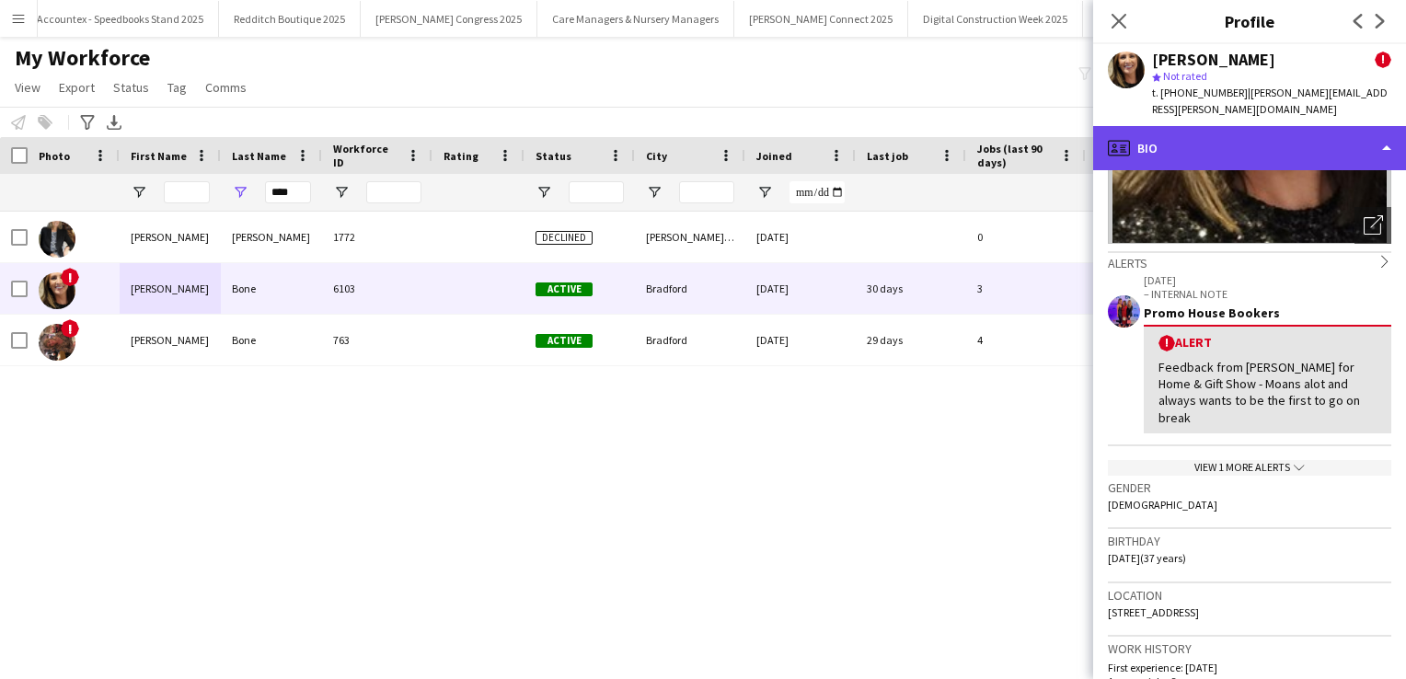
click at [1215, 142] on div "profile Bio" at bounding box center [1249, 148] width 313 height 44
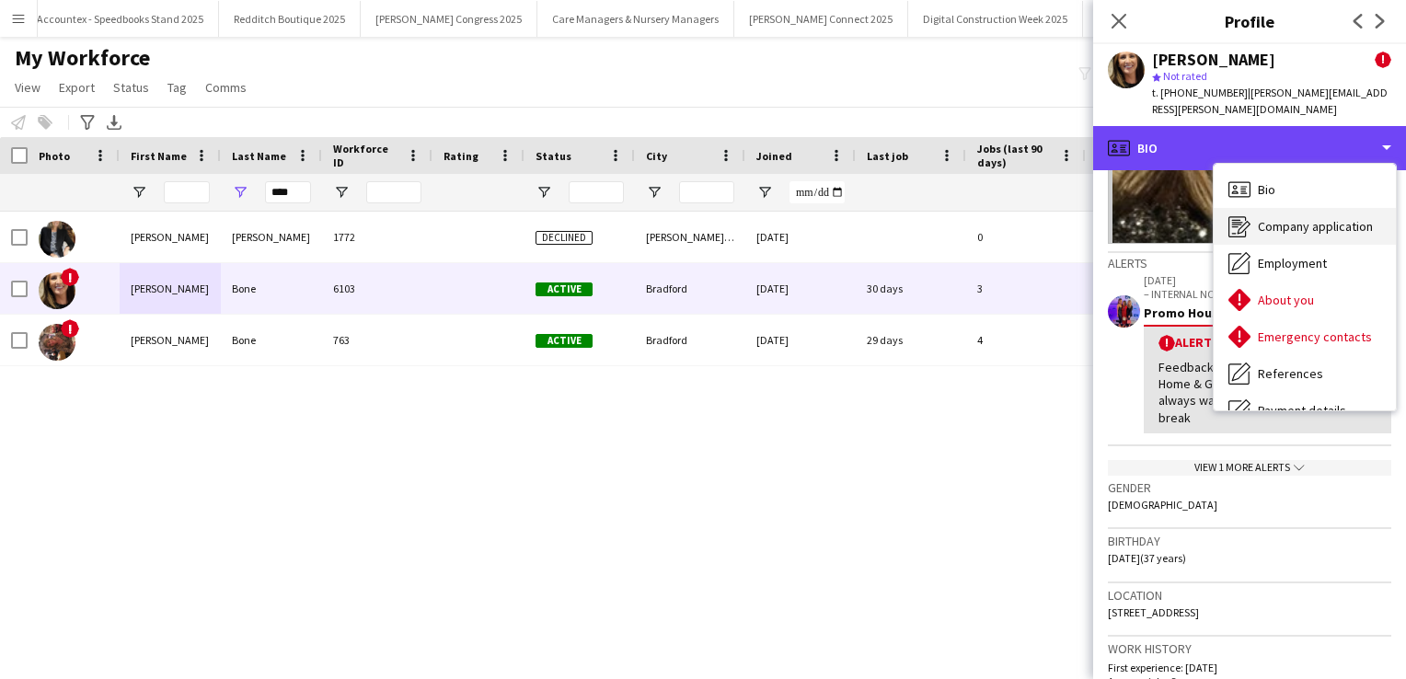
scroll to position [210, 0]
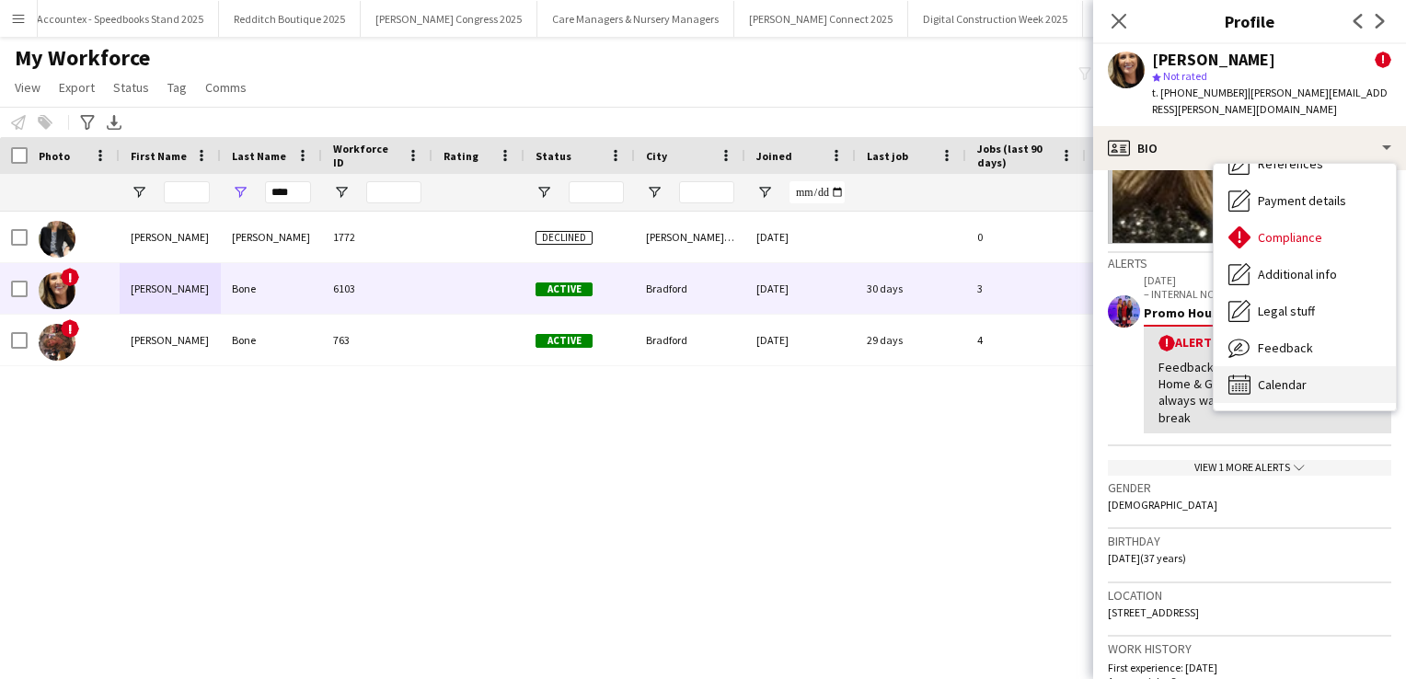
click at [1294, 379] on span "Calendar" at bounding box center [1282, 384] width 49 height 17
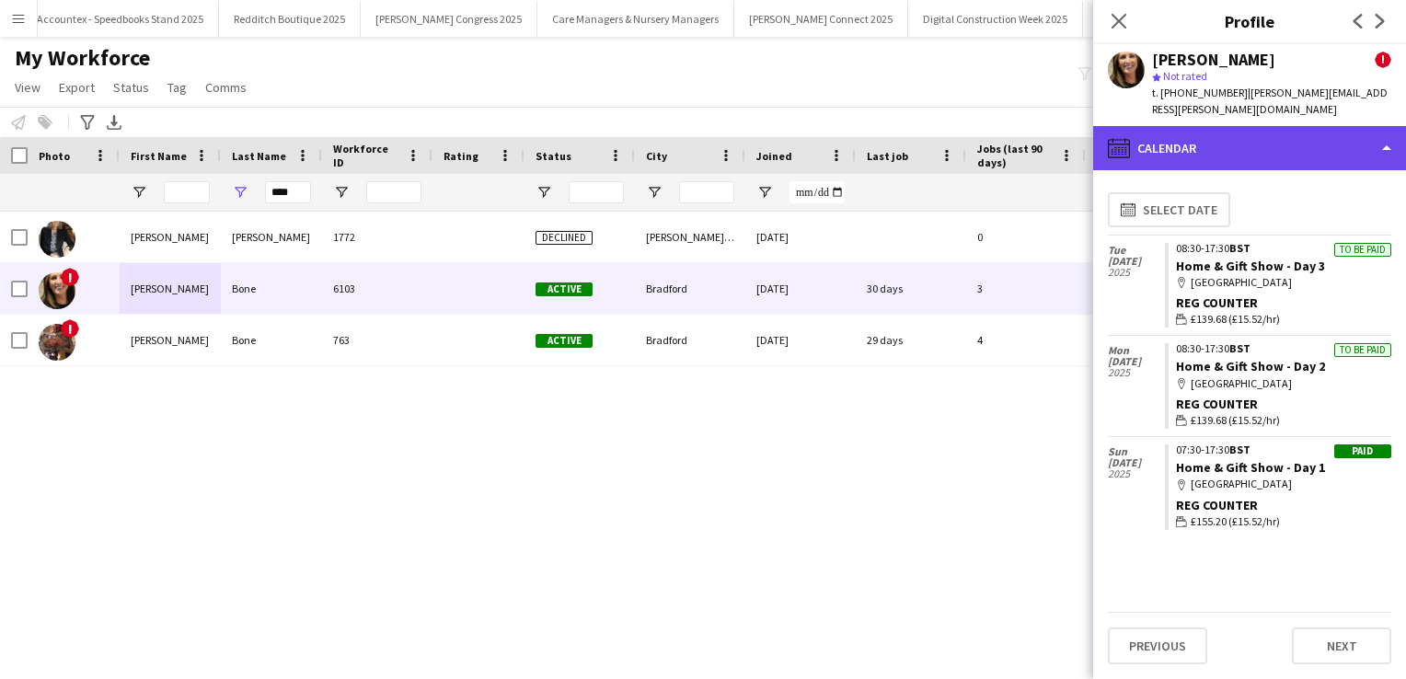
click at [1171, 145] on div "calendar-full Calendar" at bounding box center [1249, 148] width 313 height 44
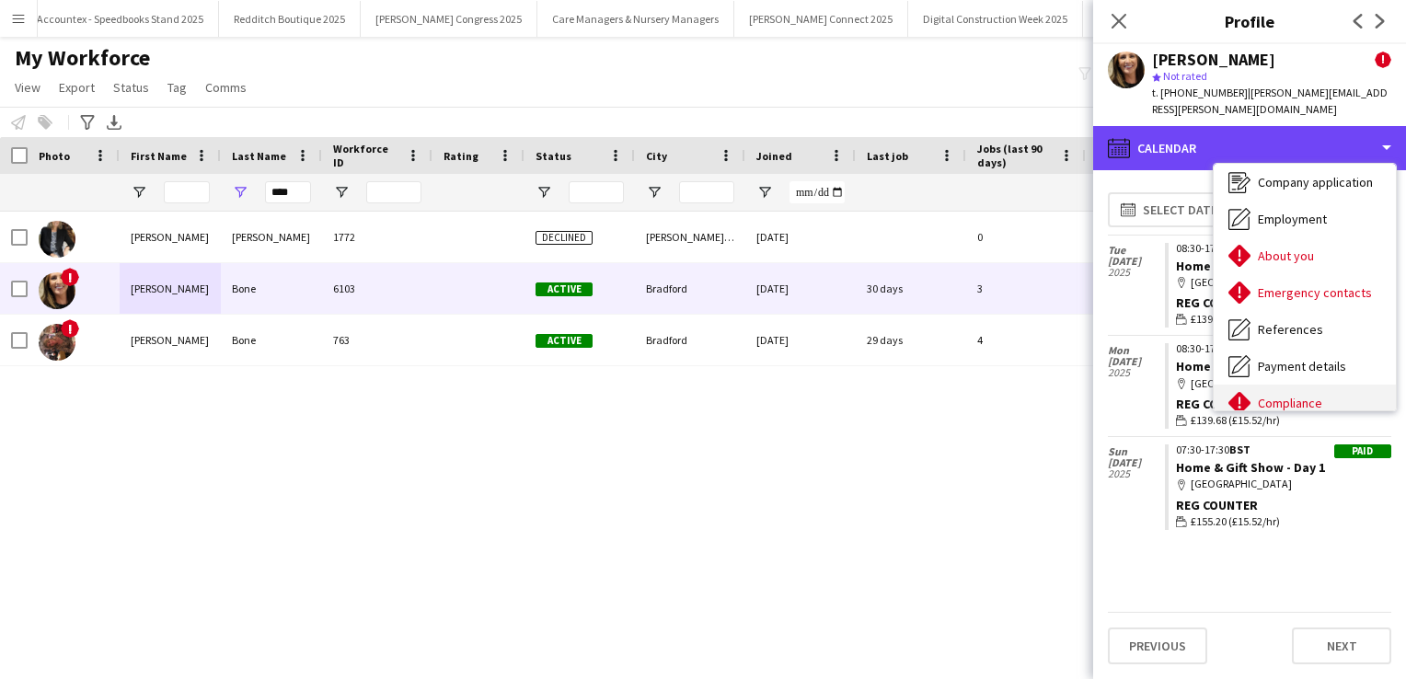
scroll to position [29, 0]
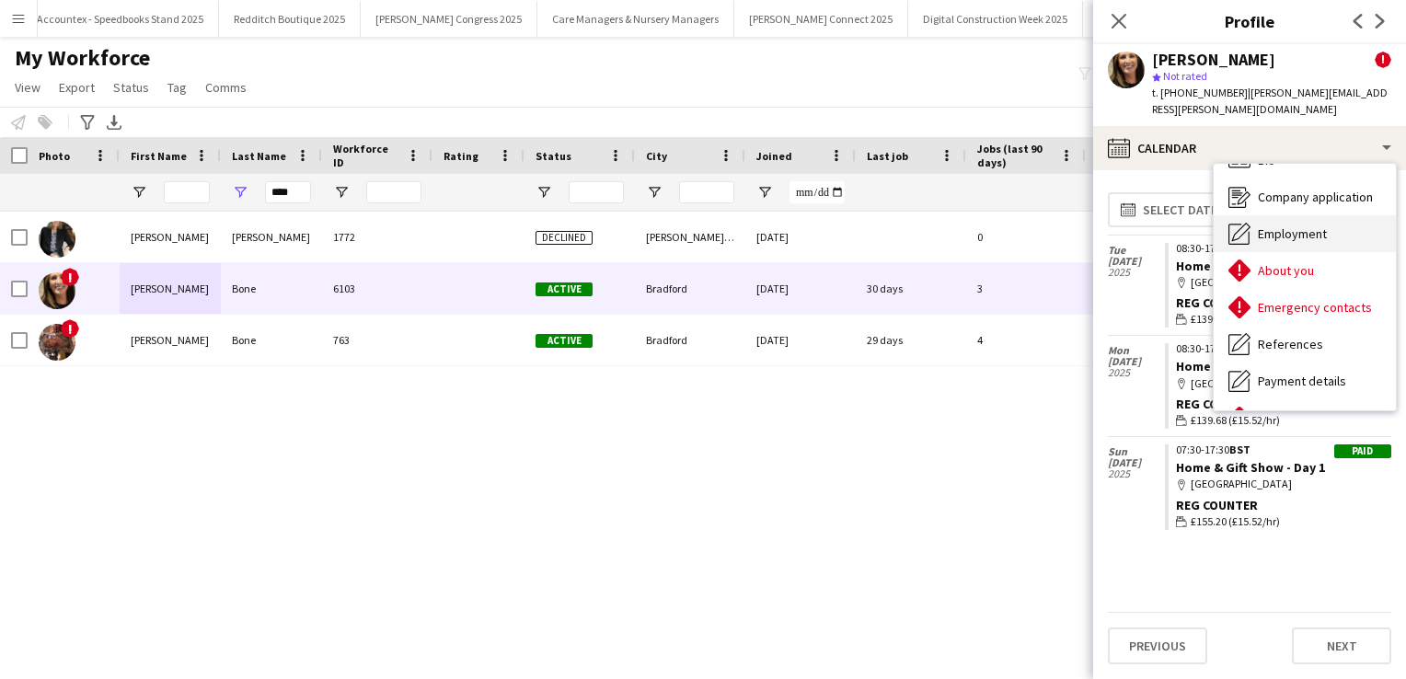
click at [1307, 234] on span "Employment" at bounding box center [1292, 233] width 69 height 17
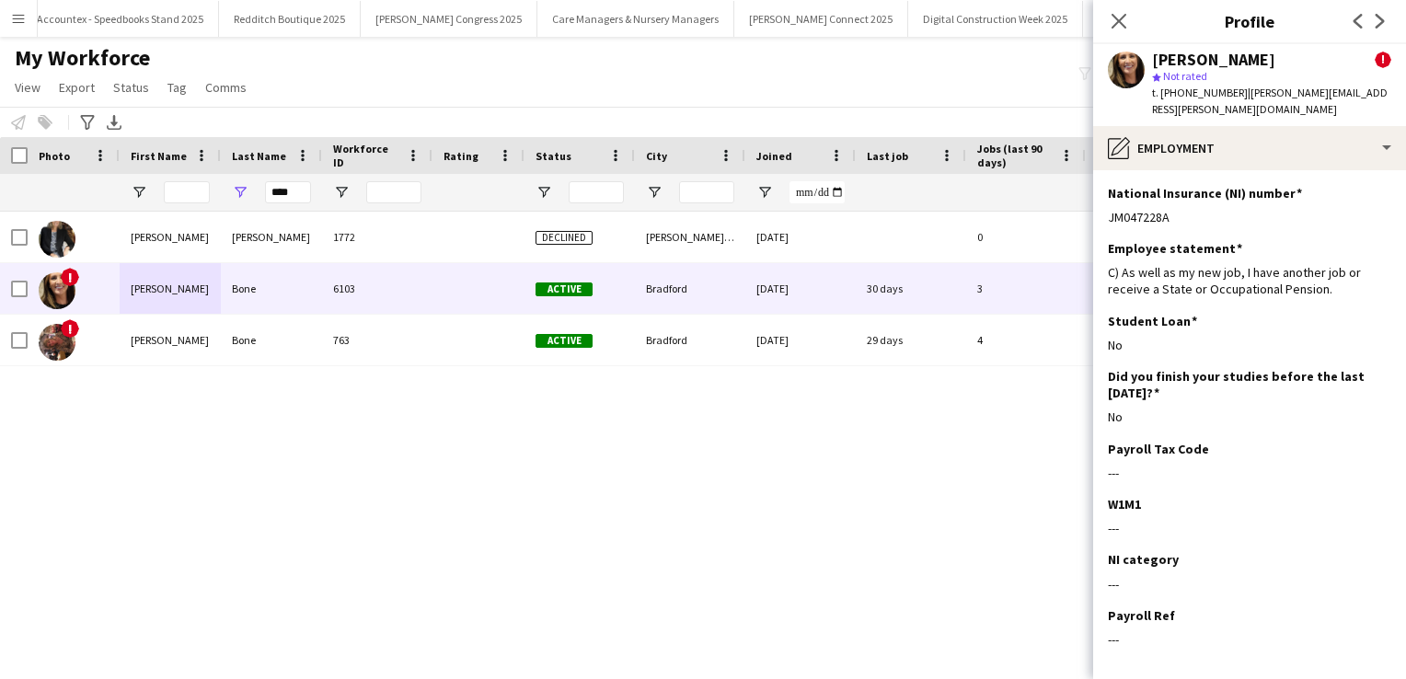
drag, startPoint x: 1175, startPoint y: 223, endPoint x: 1102, endPoint y: 216, distance: 73.0
click at [1102, 216] on app-section-data-types "National Insurance (NI) number Edit this field JM047228A Employee statement Edi…" at bounding box center [1249, 424] width 313 height 509
copy div "JM047228A"
drag, startPoint x: 297, startPoint y: 195, endPoint x: 236, endPoint y: 186, distance: 62.3
click at [236, 186] on div "****" at bounding box center [271, 192] width 101 height 37
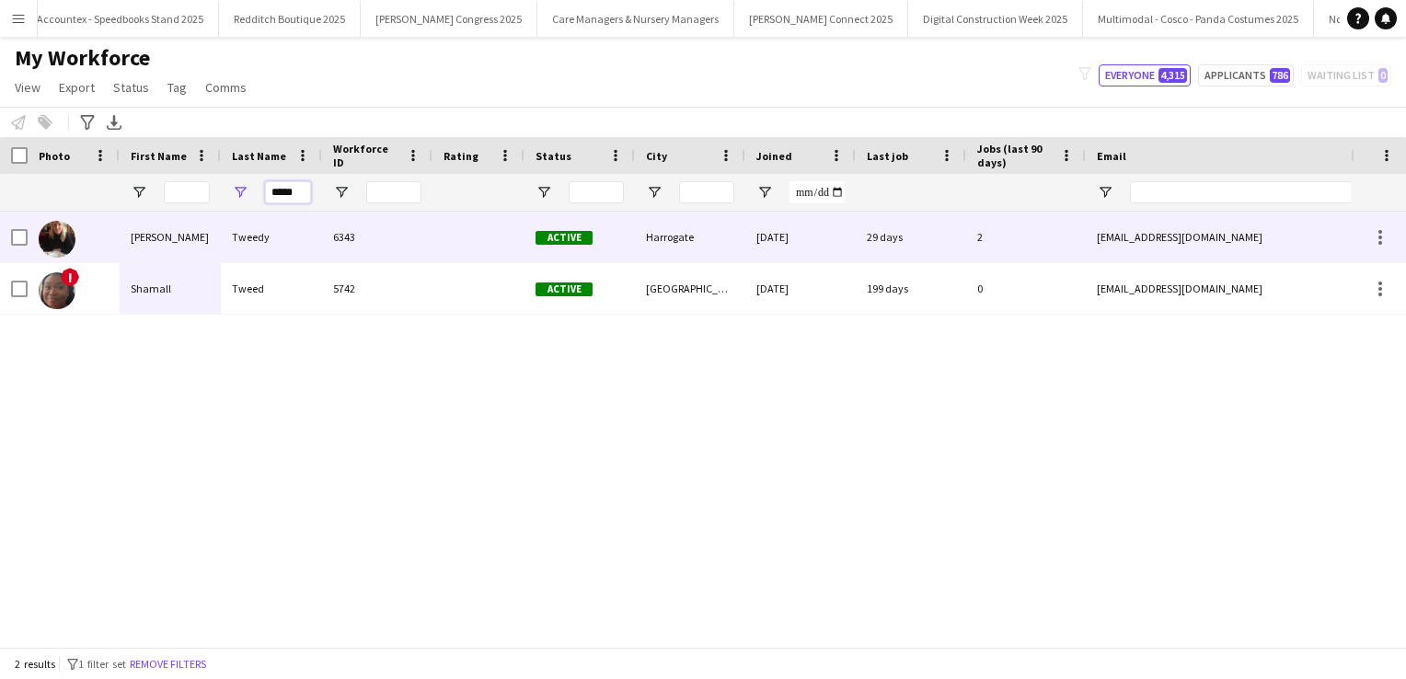
type input "*****"
click at [261, 241] on div "Tweedy" at bounding box center [271, 237] width 101 height 51
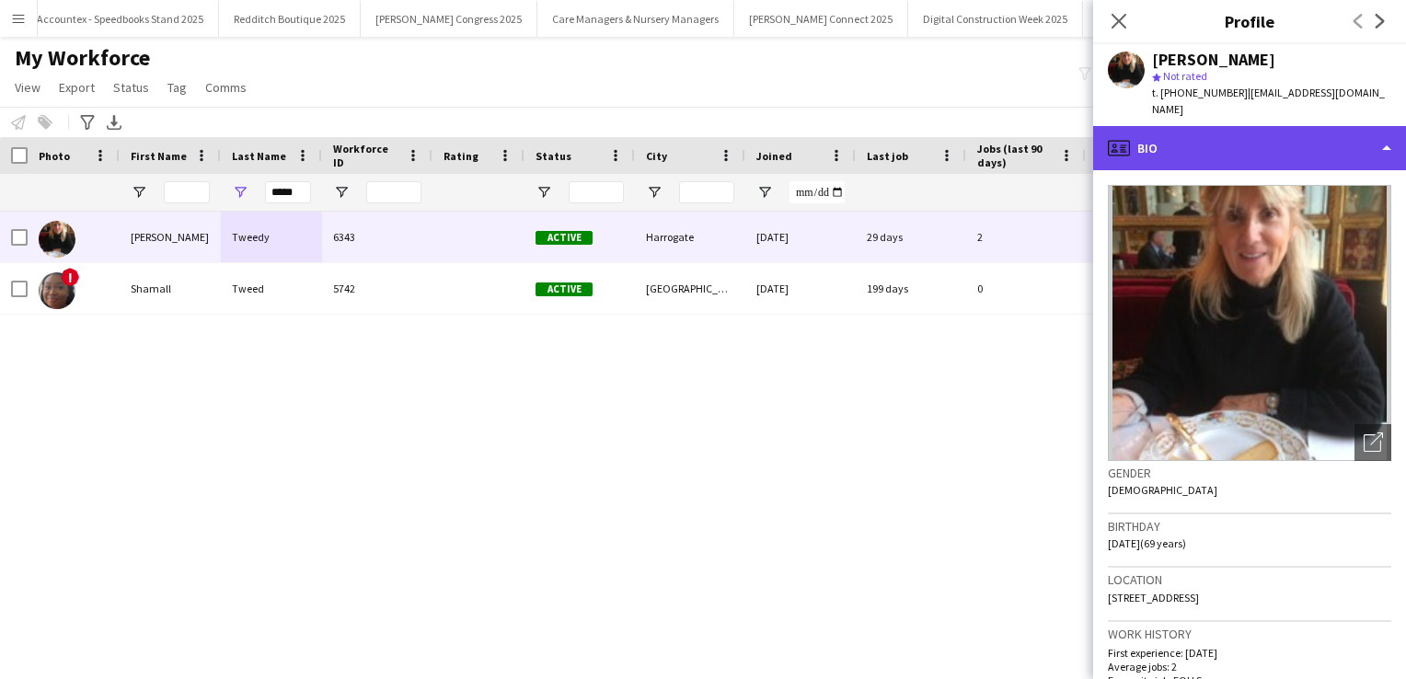
click at [1207, 126] on div "profile Bio" at bounding box center [1249, 148] width 313 height 44
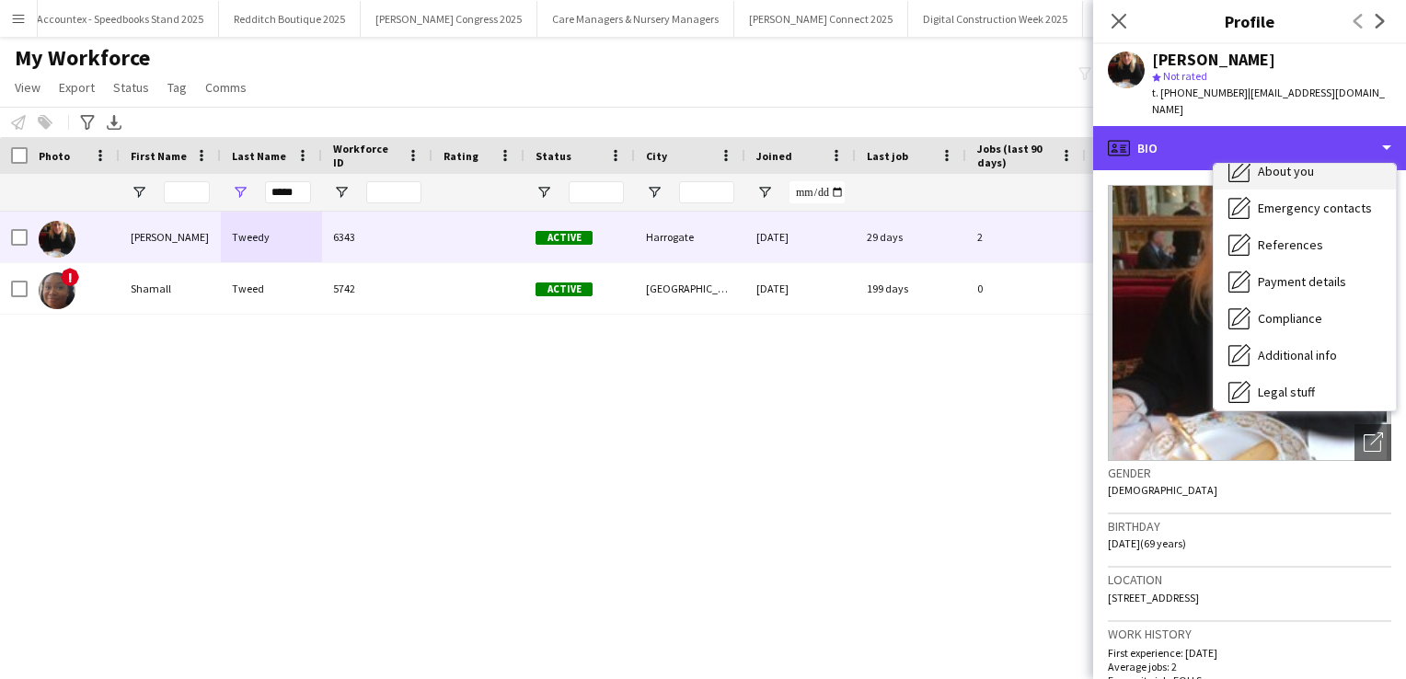
scroll to position [131, 0]
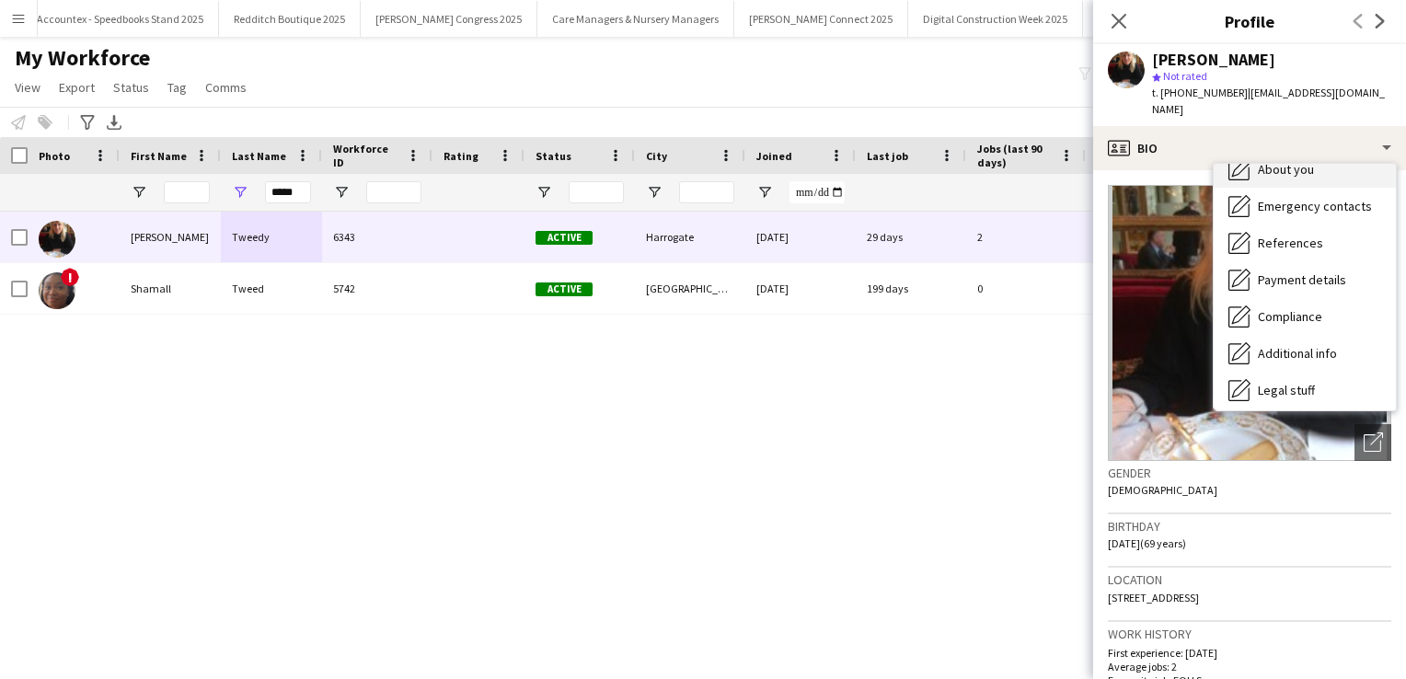
click at [1291, 271] on span "Payment details" at bounding box center [1302, 279] width 88 height 17
